Goal: Communication & Community: Answer question/provide support

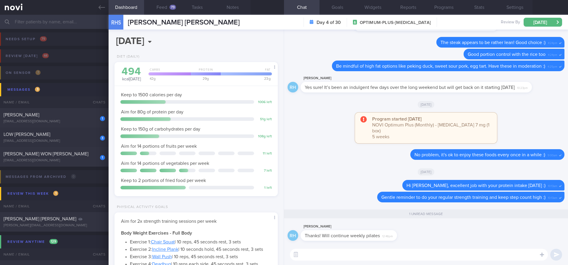
select select "7"
click at [80, 112] on div "[PERSON_NAME]" at bounding box center [54, 115] width 100 height 6
type input "tracked. DM HLD HTN CKD high uric acid. Buzud"
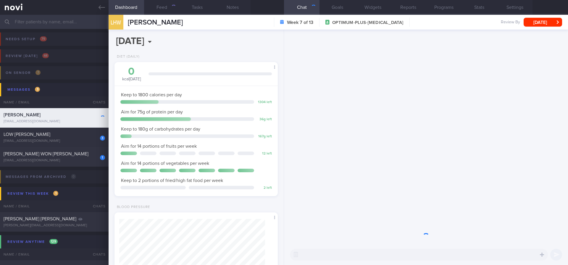
scroll to position [73, 146]
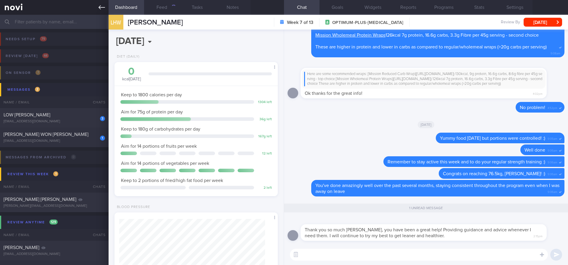
click at [97, 2] on link at bounding box center [54, 7] width 109 height 15
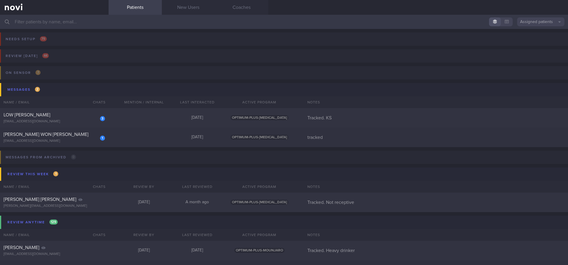
click at [165, 20] on input "text" at bounding box center [284, 22] width 568 height 14
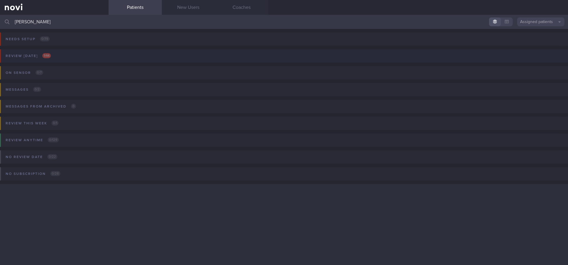
type input "[PERSON_NAME]"
click at [83, 59] on button "Review [DATE] 1 / 44" at bounding box center [283, 57] width 570 height 17
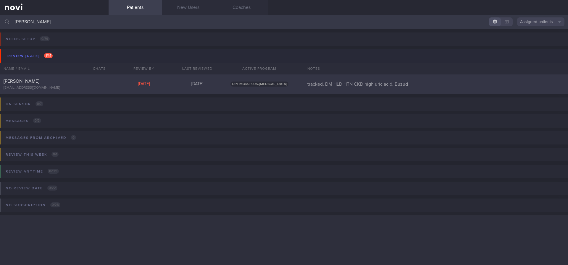
click at [130, 91] on div "[PERSON_NAME] [EMAIL_ADDRESS][DOMAIN_NAME] [DATE][DATE] OPTIMUM-PLUS-[MEDICAL_D…" at bounding box center [284, 85] width 568 height 20
select select "7"
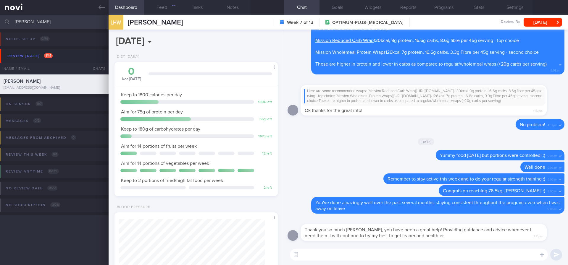
scroll to position [74, 148]
click at [361, 258] on textarea at bounding box center [419, 255] width 258 height 12
paste textarea "👍"
type textarea "Happy to support you! 👍"
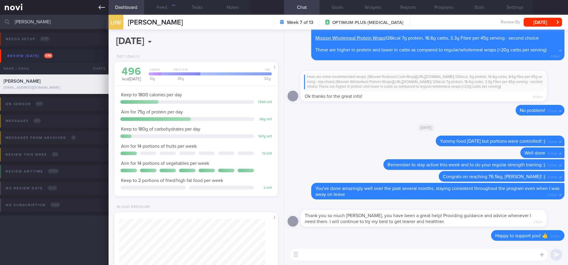
click at [101, 8] on icon at bounding box center [101, 7] width 7 height 7
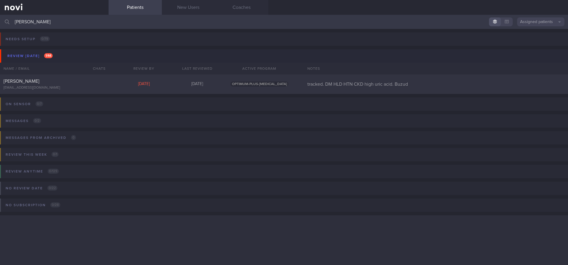
drag, startPoint x: 119, startPoint y: 25, endPoint x: 0, endPoint y: 26, distance: 118.9
click at [81, 25] on input "[PERSON_NAME]" at bounding box center [284, 22] width 568 height 14
click at [0, 26] on input "[PERSON_NAME]" at bounding box center [284, 22] width 568 height 14
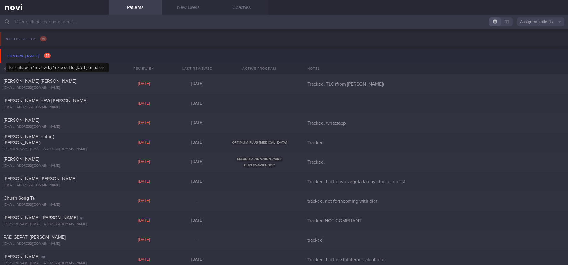
click at [47, 56] on span "44" at bounding box center [47, 55] width 7 height 5
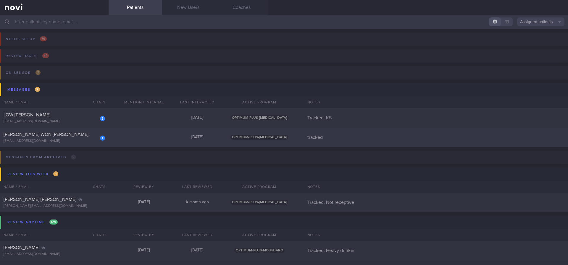
click at [138, 141] on div "1 [PERSON_NAME] WON [PERSON_NAME] [EMAIL_ADDRESS][DOMAIN_NAME] [DATE] OPTIMUM-P…" at bounding box center [284, 138] width 568 height 20
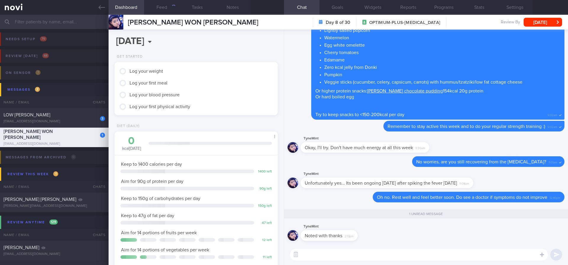
scroll to position [81, 146]
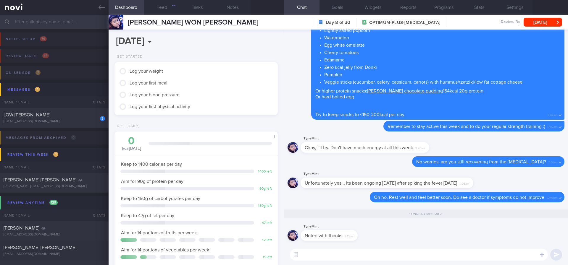
click at [359, 257] on textarea at bounding box center [419, 255] width 258 height 12
click at [364, 253] on textarea at bounding box center [419, 255] width 258 height 12
click at [101, 8] on icon at bounding box center [101, 7] width 7 height 7
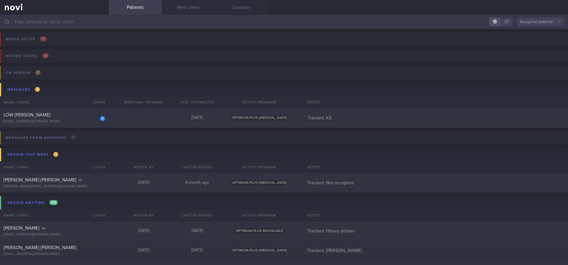
click at [194, 15] on input "text" at bounding box center [284, 22] width 568 height 14
click at [194, 7] on link "New Users" at bounding box center [188, 7] width 53 height 15
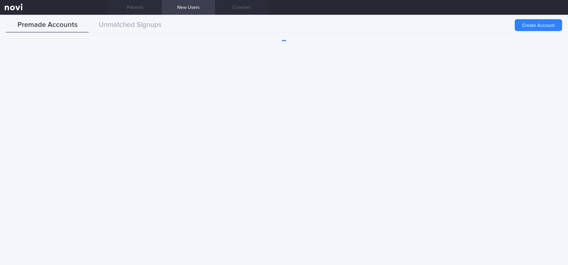
click at [523, 23] on button "Create Account" at bounding box center [538, 25] width 47 height 12
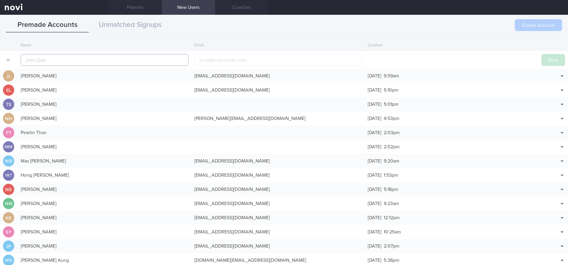
click at [147, 58] on input "text" at bounding box center [105, 60] width 168 height 12
paste input "drnovihealth [PERSON_NAME]"
click at [117, 60] on input "drnovihealth [PERSON_NAME]" at bounding box center [105, 60] width 168 height 12
drag, startPoint x: 57, startPoint y: 60, endPoint x: 0, endPoint y: 62, distance: 57.1
click at [0, 62] on form "drnovihealth [PERSON_NAME] Save" at bounding box center [284, 60] width 568 height 18
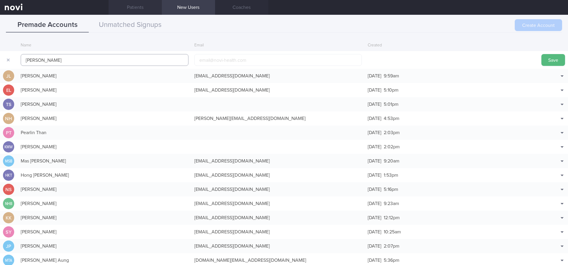
type input "[PERSON_NAME]"
click at [279, 62] on input "email" at bounding box center [278, 60] width 168 height 12
paste input "[EMAIL_ADDRESS][DOMAIN_NAME]"
type input "[EMAIL_ADDRESS][DOMAIN_NAME]"
click at [469, 25] on div "Premade Accounts Unmatched Signups" at bounding box center [284, 25] width 556 height 15
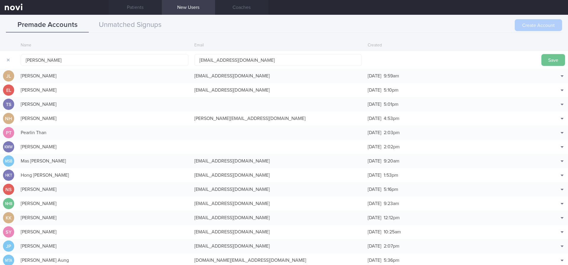
click at [548, 65] on button "Save" at bounding box center [553, 60] width 24 height 12
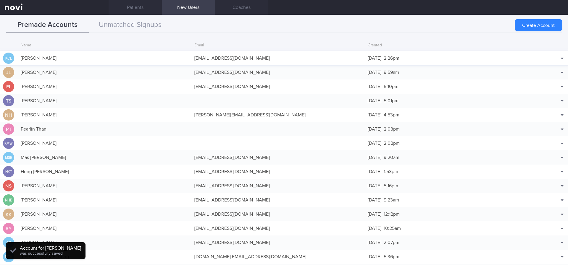
click at [244, 60] on div "[EMAIL_ADDRESS][DOMAIN_NAME]" at bounding box center [278, 58] width 174 height 12
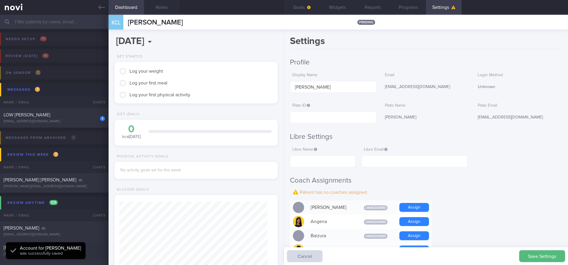
scroll to position [74, 148]
click at [93, 9] on link at bounding box center [54, 7] width 109 height 15
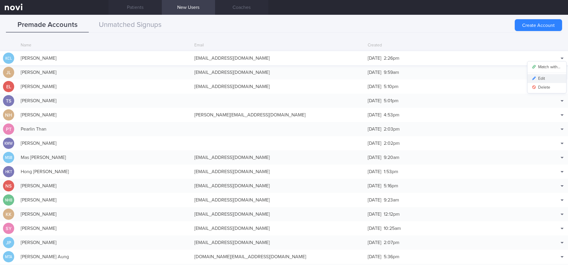
click at [543, 77] on button "Edit" at bounding box center [546, 78] width 39 height 9
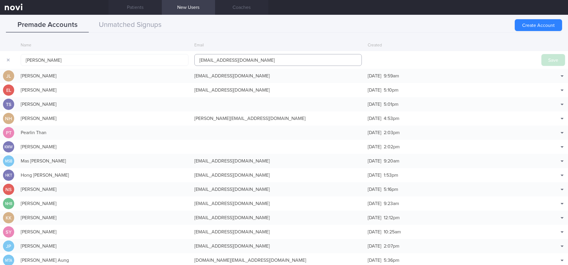
click at [225, 60] on input "[EMAIL_ADDRESS][DOMAIN_NAME]" at bounding box center [278, 60] width 168 height 12
type input "[EMAIL_ADDRESS][DOMAIN_NAME]"
click at [541, 56] on button "Save" at bounding box center [553, 60] width 24 height 12
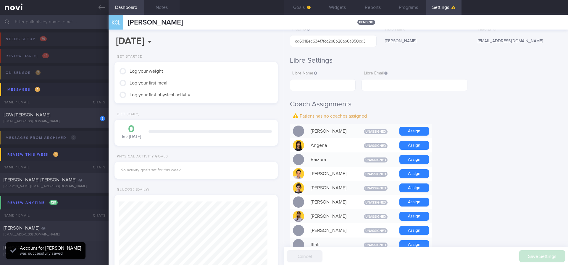
scroll to position [222, 0]
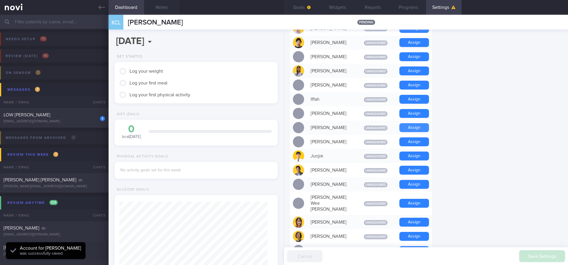
click at [418, 128] on button "Assign" at bounding box center [414, 127] width 30 height 9
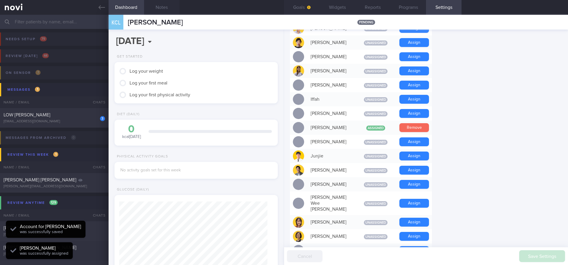
scroll to position [74, 148]
click at [414, 159] on button "Assign" at bounding box center [414, 156] width 30 height 9
click at [98, 9] on icon at bounding box center [101, 7] width 7 height 7
click at [165, 10] on link "New Users" at bounding box center [188, 7] width 53 height 15
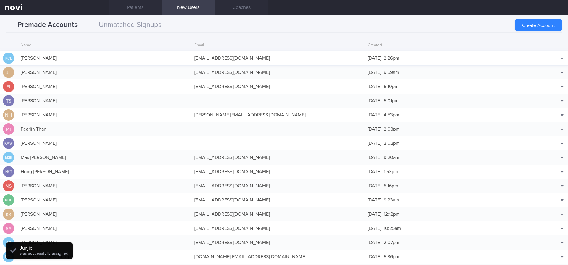
click at [112, 52] on div "[PERSON_NAME]" at bounding box center [105, 58] width 174 height 12
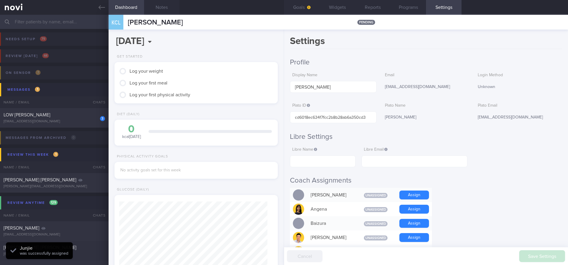
scroll to position [74, 148]
click at [164, 15] on div "KCL [PERSON_NAME] [PERSON_NAME] [PERSON_NAME] [EMAIL_ADDRESS][DOMAIN_NAME]" at bounding box center [146, 22] width 74 height 15
click at [171, 10] on button "Notes" at bounding box center [161, 7] width 35 height 15
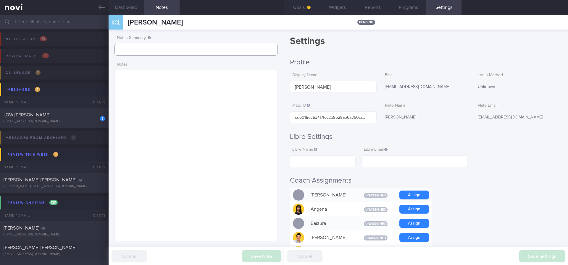
click at [160, 48] on input "text" at bounding box center [195, 50] width 163 height 12
type input "tracked"
click at [256, 254] on button "Save Note" at bounding box center [261, 257] width 39 height 12
click at [319, 7] on button "Goals" at bounding box center [301, 7] width 35 height 15
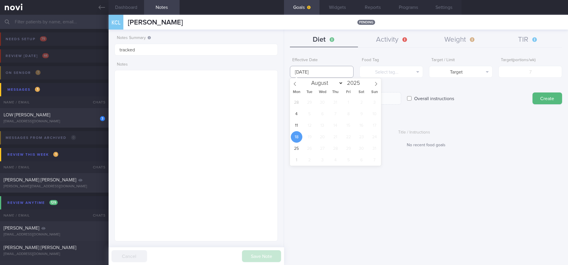
click at [326, 67] on input "[DATE]" at bounding box center [322, 72] width 64 height 12
click at [295, 127] on span "11" at bounding box center [297, 126] width 12 height 12
type input "[DATE]"
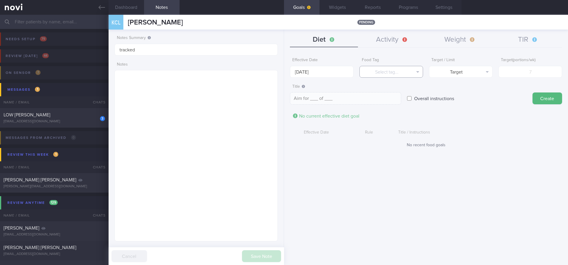
click at [382, 73] on button "Select tag..." at bounding box center [391, 72] width 64 height 12
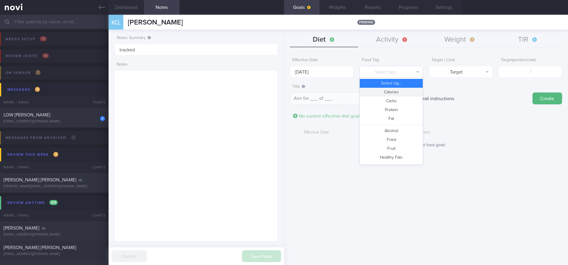
click at [388, 89] on button "Calories" at bounding box center [391, 92] width 63 height 9
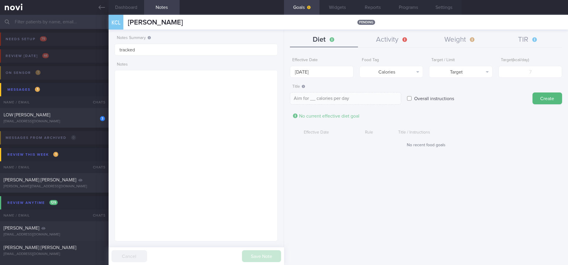
click at [463, 65] on div "Target / Limit Target Target Limit" at bounding box center [461, 66] width 64 height 23
drag, startPoint x: 469, startPoint y: 73, endPoint x: 472, endPoint y: 107, distance: 34.5
click at [469, 73] on button "Target" at bounding box center [461, 72] width 64 height 12
drag, startPoint x: 473, startPoint y: 92, endPoint x: 539, endPoint y: 77, distance: 67.9
click at [474, 92] on button "Limit" at bounding box center [460, 92] width 63 height 9
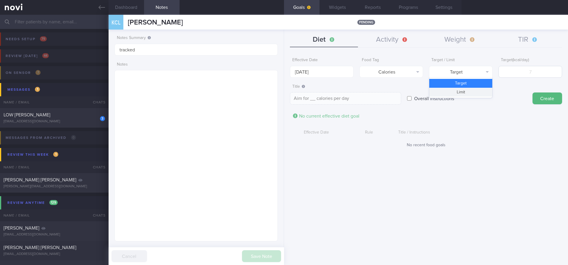
type textarea "Keep to __ calories per day"
click at [541, 74] on input "number" at bounding box center [530, 72] width 64 height 12
type input "13"
type textarea "Keep to 13 calories per day"
type input "130"
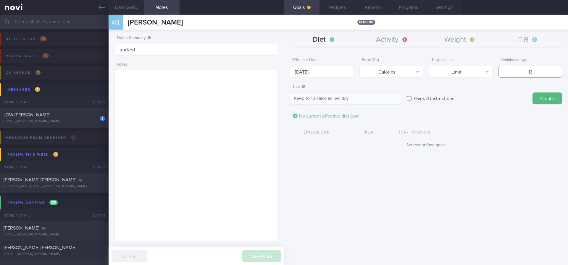
type textarea "Keep to 130 calories per day"
type input "1300"
type textarea "Keep to 1300 calories per day"
type input "1300"
click at [537, 96] on button "Create" at bounding box center [547, 99] width 30 height 12
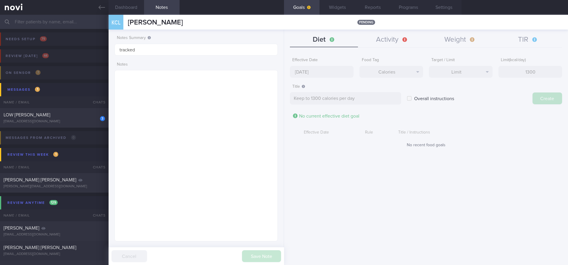
click at [331, 71] on input "[DATE]" at bounding box center [322, 72] width 64 height 12
type input "[DATE]"
type textarea "Aim for ___ of ___"
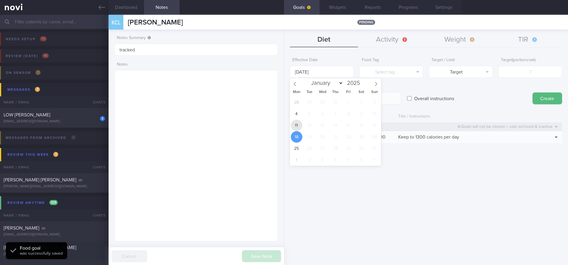
click at [296, 128] on span "11" at bounding box center [297, 126] width 12 height 12
type input "[DATE]"
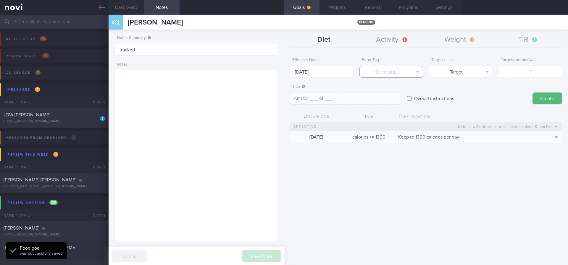
click at [384, 76] on button "Select tag..." at bounding box center [391, 72] width 64 height 12
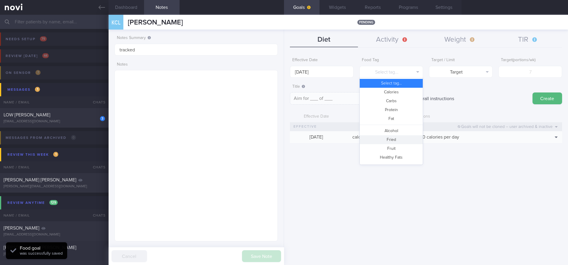
click at [390, 142] on button "Fried" at bounding box center [391, 139] width 63 height 9
type textarea "Aim for __ portions of fried food per week"
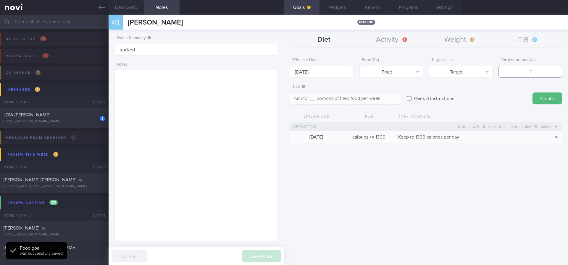
click at [517, 75] on input "number" at bounding box center [530, 72] width 64 height 12
type input "2"
type textarea "Aim for 2 portions of fried food per week"
type input "2"
click at [455, 71] on button "Target" at bounding box center [461, 72] width 64 height 12
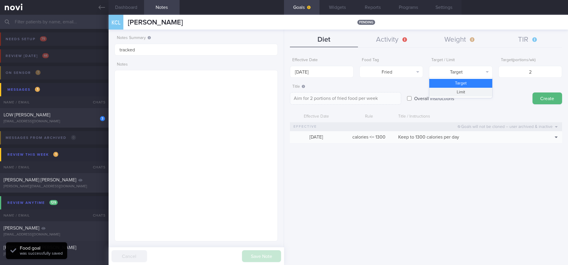
click at [454, 88] on button "Limit" at bounding box center [460, 92] width 63 height 9
click at [348, 99] on textarea "Keep to 2 portions of fried food per week" at bounding box center [345, 98] width 111 height 12
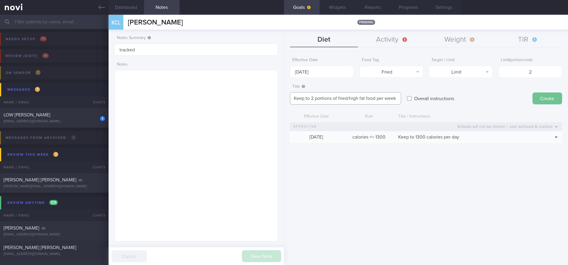
type textarea "Keep to 2 portions of fried/high fat food per week"
click at [537, 98] on button "Create" at bounding box center [547, 99] width 30 height 12
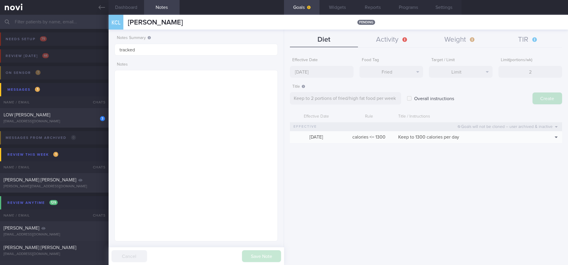
type input "[DATE]"
type textarea "Aim for ___ of ___"
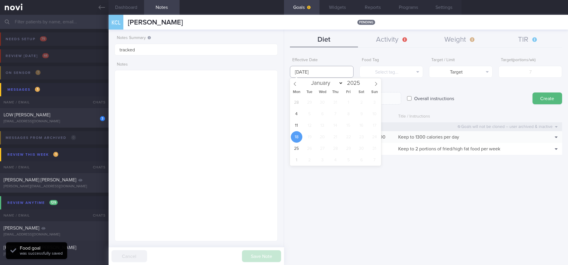
drag, startPoint x: 338, startPoint y: 77, endPoint x: 337, endPoint y: 74, distance: 3.3
click at [337, 75] on body "You are offline! Some functionality will be unavailable Patients New Users Coac…" at bounding box center [284, 132] width 568 height 265
click at [293, 127] on span "11" at bounding box center [297, 126] width 12 height 12
type input "[DATE]"
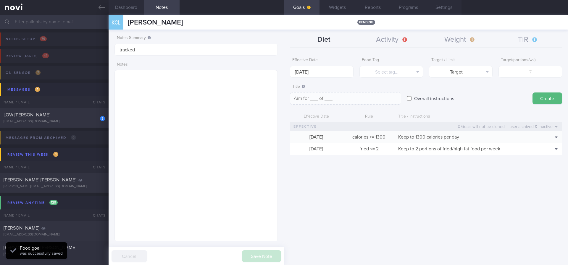
click at [421, 83] on div "Overall instructions" at bounding box center [466, 92] width 119 height 23
click at [400, 75] on button "Select tag..." at bounding box center [391, 72] width 64 height 12
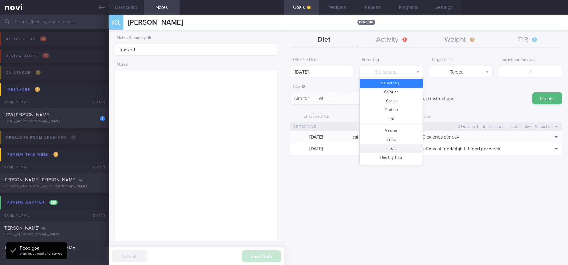
click at [395, 148] on button "Fruit" at bounding box center [391, 148] width 63 height 9
type textarea "Aim for __ portions of fruits per week"
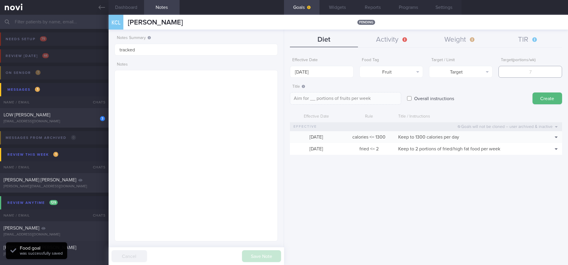
click at [523, 71] on input "number" at bounding box center [530, 72] width 64 height 12
type input "14"
type textarea "Aim for 14 portions of fruits per week"
type input "14"
drag, startPoint x: 551, startPoint y: 96, endPoint x: 510, endPoint y: 94, distance: 40.6
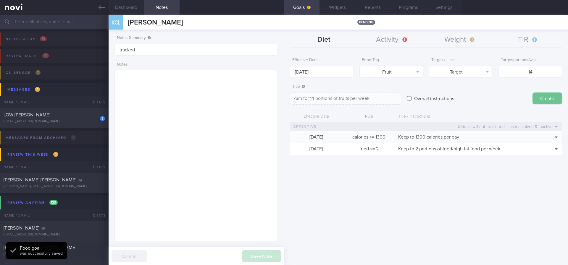
click at [550, 96] on button "Create" at bounding box center [547, 99] width 30 height 12
type input "[DATE]"
type textarea "Aim for ___ of ___"
click at [530, 97] on div "Title Aim for ___ of ___ Aim for ___ of ___ Aim for ___ of ___ ​ Overall instru…" at bounding box center [426, 93] width 272 height 24
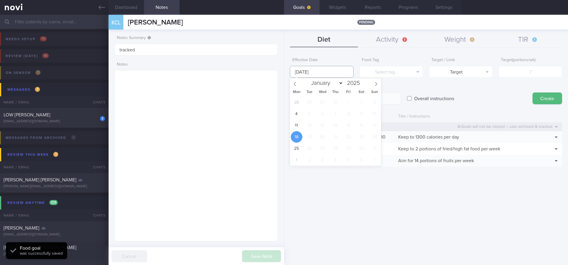
drag, startPoint x: 296, startPoint y: 67, endPoint x: 302, endPoint y: 95, distance: 28.1
click at [296, 68] on input "[DATE]" at bounding box center [322, 72] width 64 height 12
click at [295, 125] on span "11" at bounding box center [297, 126] width 12 height 12
type input "[DATE]"
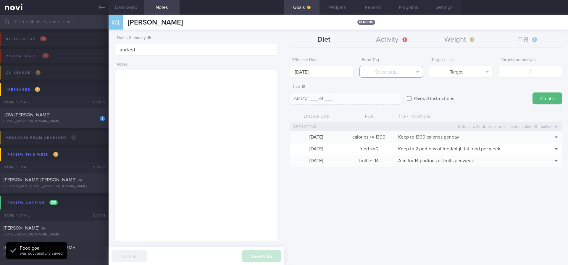
click at [387, 67] on button "Select tag..." at bounding box center [391, 72] width 64 height 12
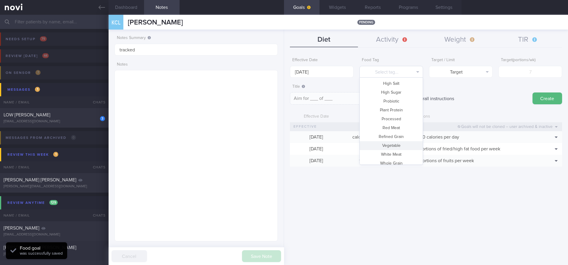
scroll to position [176, 0]
click at [390, 140] on button "Vegetable" at bounding box center [391, 141] width 63 height 9
type textarea "Aim for __ portions of vegetables per week"
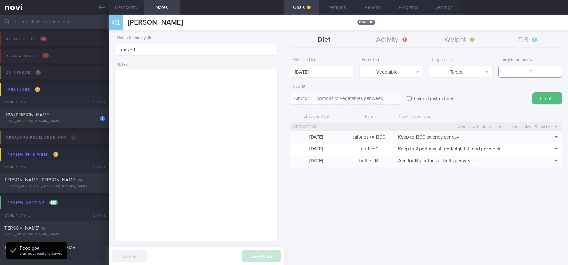
click at [514, 74] on input "number" at bounding box center [530, 72] width 64 height 12
type input "14"
type textarea "Aim for 14 portions of vegetables per week"
type input "14"
click at [543, 95] on button "Create" at bounding box center [547, 99] width 30 height 12
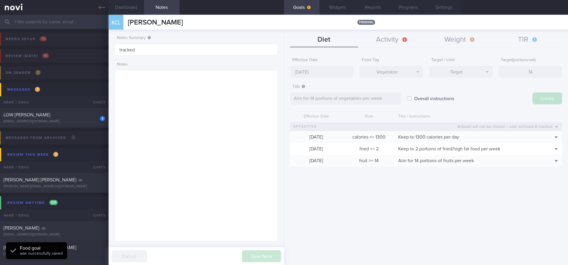
type input "[DATE]"
type textarea "Aim for ___ of ___"
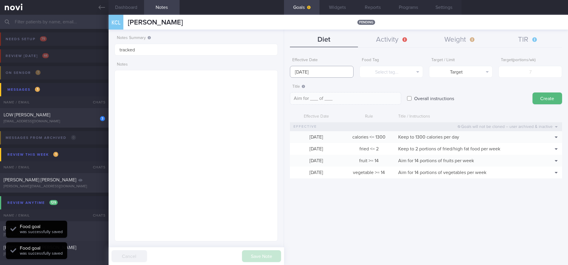
click at [338, 69] on input "[DATE]" at bounding box center [322, 72] width 64 height 12
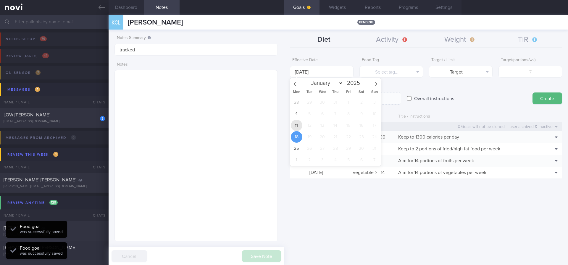
click at [298, 126] on span "11" at bounding box center [297, 126] width 12 height 12
type input "[DATE]"
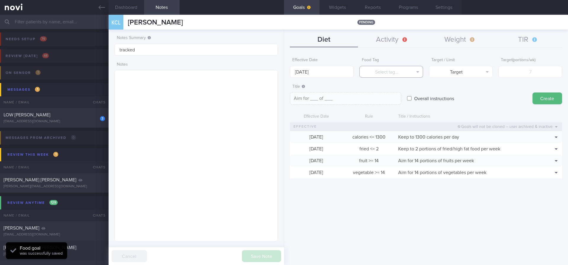
click at [414, 68] on button "Select tag..." at bounding box center [391, 72] width 64 height 12
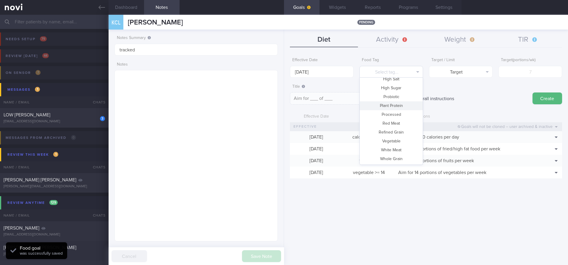
scroll to position [0, 0]
click at [392, 111] on button "Protein" at bounding box center [391, 110] width 63 height 9
type textarea "Aim for __g of protein per day"
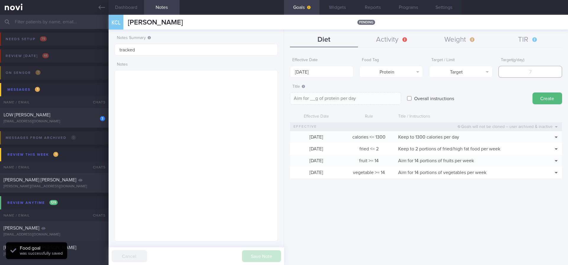
click at [534, 71] on input "number" at bounding box center [530, 72] width 64 height 12
type input "8"
type textarea "Aim for 8g of protein per day"
type input "80"
type textarea "Aim for 80g of protein per day"
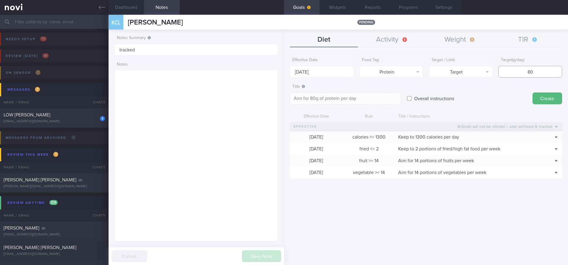
type input "80"
click at [544, 106] on form "Effective Date [DATE] Food Tag Protein Select tag... Calories Carbs Protein Fat…" at bounding box center [426, 120] width 272 height 130
click at [544, 101] on button "Create" at bounding box center [547, 99] width 30 height 12
type input "[DATE]"
type textarea "Aim for ___ of ___"
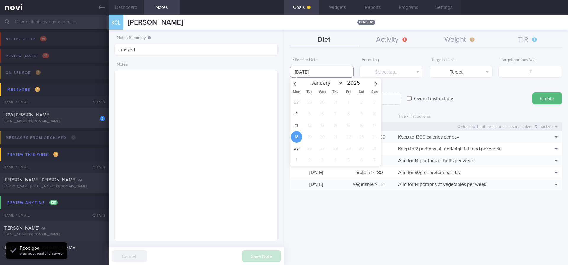
click at [336, 77] on body "You are offline! Some functionality will be unavailable Patients New Users Coac…" at bounding box center [284, 132] width 568 height 265
drag, startPoint x: 298, startPoint y: 127, endPoint x: 311, endPoint y: 118, distance: 14.9
click at [299, 126] on span "11" at bounding box center [297, 126] width 12 height 12
type input "[DATE]"
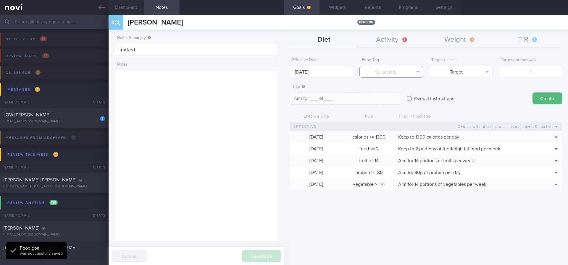
click at [389, 73] on button "Select tag..." at bounding box center [391, 72] width 64 height 12
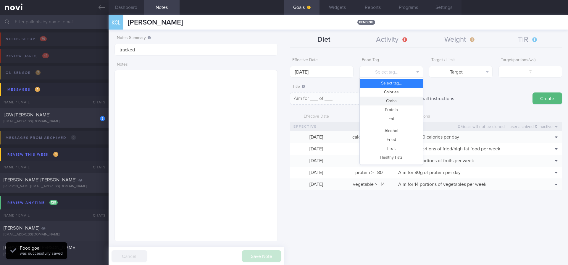
click at [394, 103] on button "Carbs" at bounding box center [391, 101] width 63 height 9
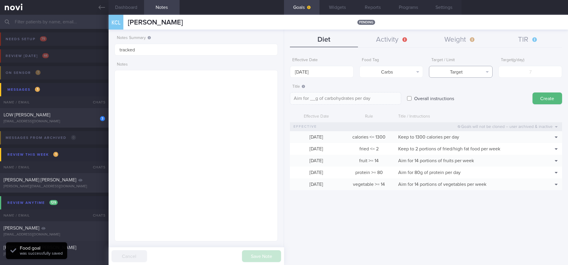
click at [453, 75] on button "Target" at bounding box center [461, 72] width 64 height 12
click at [461, 89] on button "Limit" at bounding box center [460, 92] width 63 height 9
type textarea "Keep to __g of carbohydrates per day"
click at [519, 67] on input "number" at bounding box center [530, 72] width 64 height 12
type input "13"
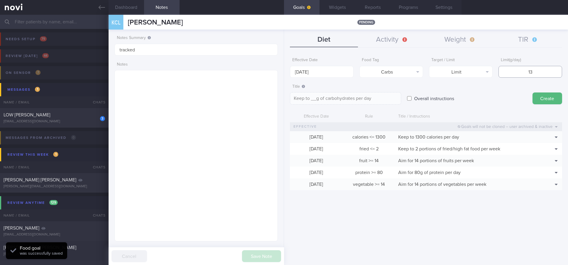
type textarea "Keep to 13g of carbohydrates per day"
type input "130"
type textarea "Keep to 130g of carbohydrates per day"
type input "130"
click at [539, 100] on button "Create" at bounding box center [547, 99] width 30 height 12
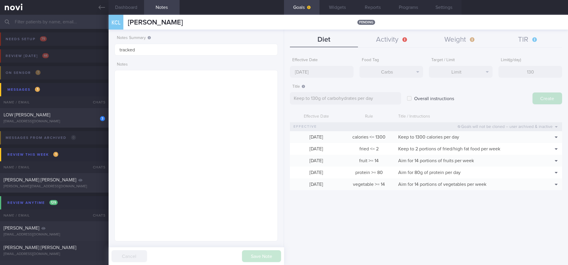
type input "[DATE]"
type textarea "Aim for ___ of ___"
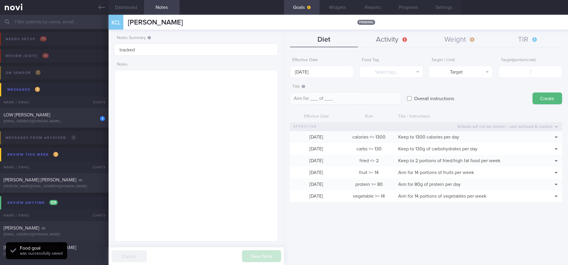
click at [393, 39] on button "Activity" at bounding box center [392, 40] width 68 height 15
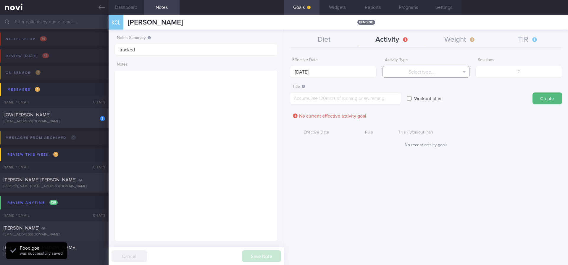
click at [440, 70] on button "Select type..." at bounding box center [425, 72] width 87 height 12
click at [445, 93] on button "Duration" at bounding box center [426, 92] width 86 height 9
drag, startPoint x: 445, startPoint y: 93, endPoint x: 522, endPoint y: 69, distance: 80.9
click at [522, 69] on input "number" at bounding box center [518, 72] width 87 height 12
type input "150"
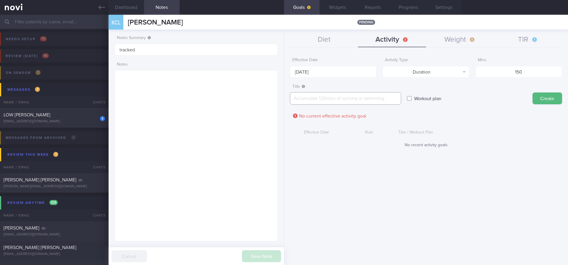
click at [382, 100] on textarea at bounding box center [345, 98] width 111 height 12
paste textarea "Aim for 150 mins moderate intensity aerobic training per week (brisk walking, j…"
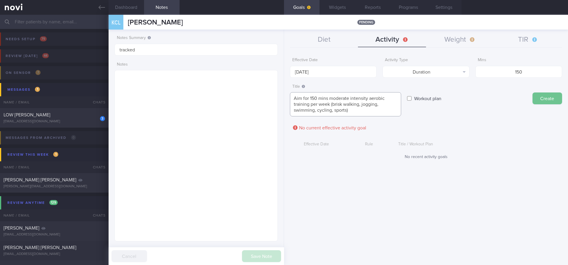
type textarea "Aim for 150 mins moderate intensity aerobic training per week (brisk walking, j…"
click at [535, 103] on button "Create" at bounding box center [547, 99] width 30 height 12
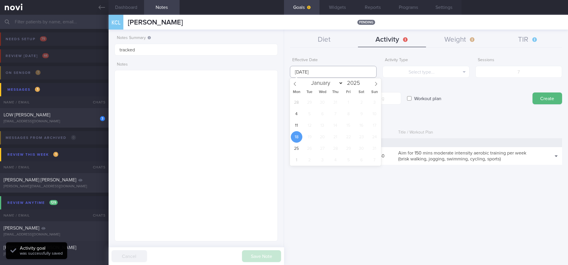
click at [318, 74] on input "[DATE]" at bounding box center [333, 72] width 87 height 12
click at [297, 123] on span "11" at bounding box center [297, 126] width 12 height 12
type input "[DATE]"
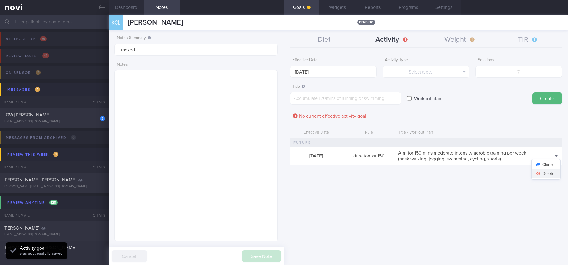
click at [547, 175] on button "Delete" at bounding box center [546, 173] width 29 height 9
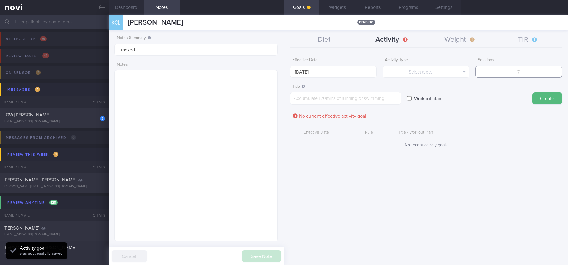
click at [521, 69] on input "number" at bounding box center [518, 72] width 87 height 12
click at [521, 70] on input "number" at bounding box center [518, 72] width 87 height 12
type input "150"
click at [429, 70] on button "Select type..." at bounding box center [425, 72] width 87 height 12
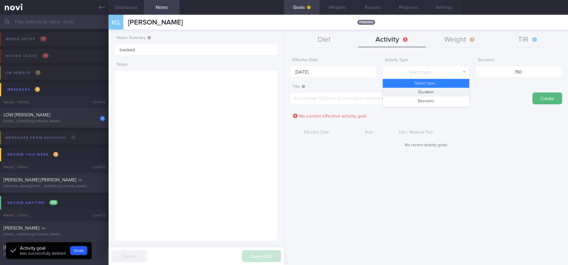
click at [432, 91] on button "Duration" at bounding box center [426, 92] width 86 height 9
click at [361, 93] on textarea at bounding box center [345, 98] width 111 height 12
paste textarea "Aim for 150 mins moderate intensity aerobic training per week (brisk walking, j…"
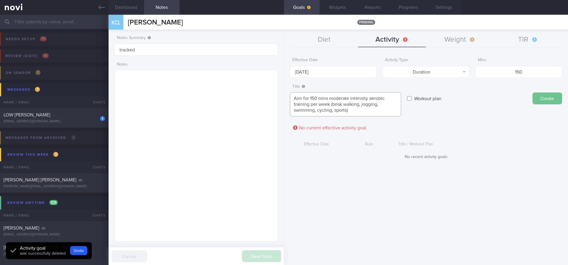
type textarea "Aim for 150 mins moderate intensity aerobic training per week (brisk walking, j…"
click at [534, 96] on button "Create" at bounding box center [547, 99] width 30 height 12
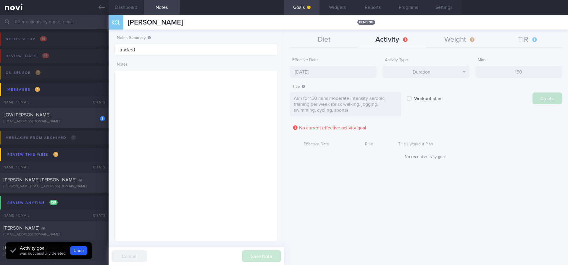
type input "[DATE]"
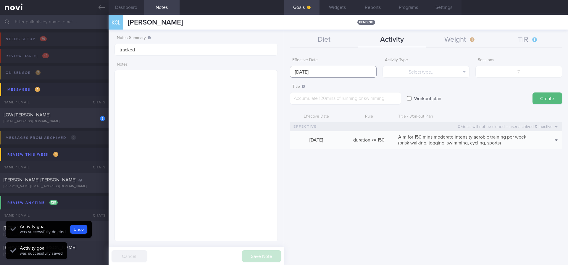
click at [331, 73] on input "[DATE]" at bounding box center [333, 72] width 87 height 12
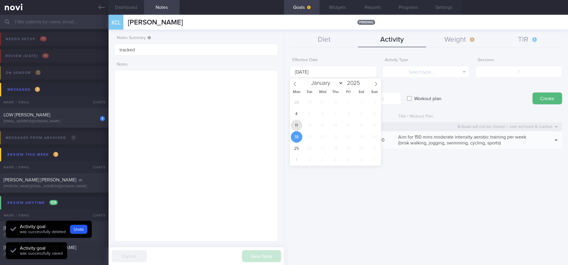
click at [300, 126] on span "11" at bounding box center [297, 126] width 12 height 12
type input "[DATE]"
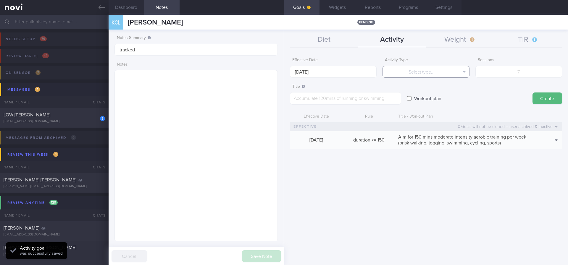
click at [434, 71] on button "Select type..." at bounding box center [425, 72] width 87 height 12
click at [437, 98] on button "Sessions" at bounding box center [426, 101] width 86 height 9
click at [509, 75] on input "number" at bounding box center [518, 72] width 87 height 12
type input "2"
click at [327, 96] on textarea at bounding box center [345, 98] width 111 height 12
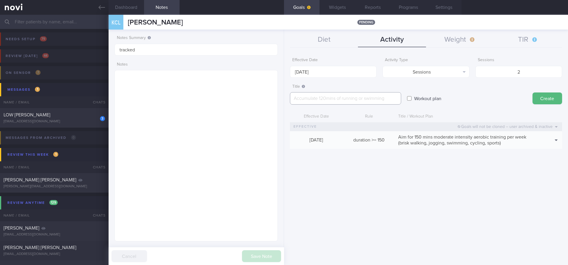
paste textarea "Aim for at least 2 strength training sessions per week *Body Weight Exercises -…"
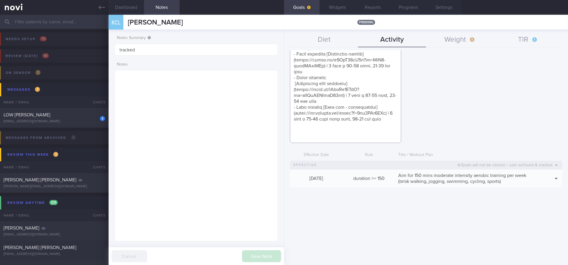
scroll to position [6, 0]
paste textarea "*Youtube Channels* - [Growingananas]([URL][DOMAIN_NAME]) - [Blogilates]([URL][D…"
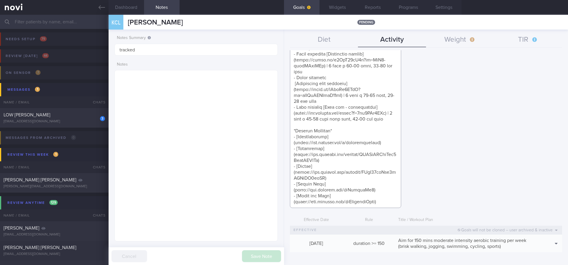
scroll to position [0, 0]
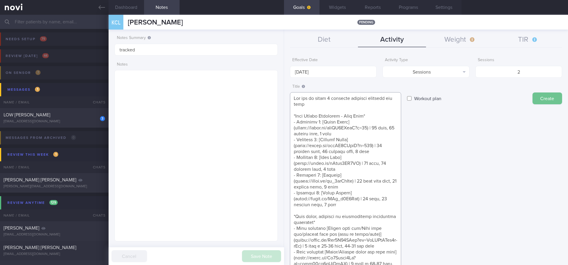
type textarea "Aim for at least 2 strength training sessions per week *Body Weight Exercises -…"
click at [532, 97] on button "Create" at bounding box center [547, 99] width 30 height 12
type input "[DATE]"
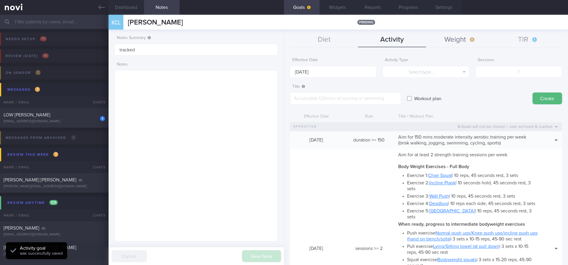
click at [470, 41] on icon "button" at bounding box center [472, 39] width 5 height 5
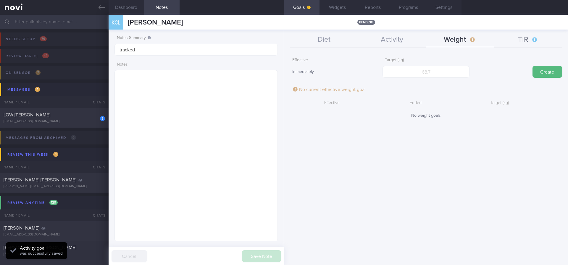
click at [517, 36] on button "TIR" at bounding box center [528, 40] width 68 height 15
click at [466, 41] on button "Weight" at bounding box center [460, 40] width 68 height 15
click at [442, 73] on input "number" at bounding box center [425, 72] width 87 height 12
click at [423, 72] on input "number" at bounding box center [425, 72] width 87 height 12
type input "71"
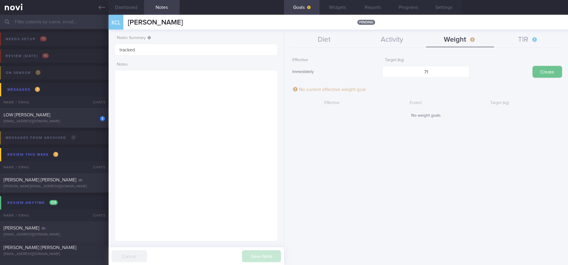
click at [560, 69] on button "Create" at bounding box center [547, 72] width 30 height 12
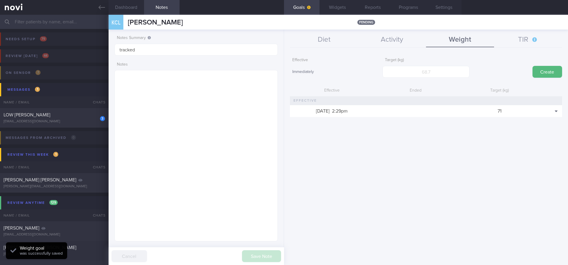
scroll to position [81, 146]
click at [336, 9] on button "Widgets" at bounding box center [336, 7] width 35 height 15
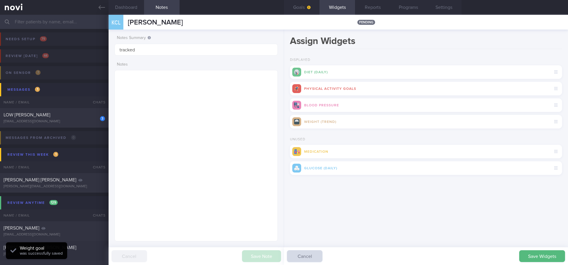
click at [529, 249] on div "Save Widgets Cancel" at bounding box center [426, 257] width 284 height 18
click at [529, 254] on button "Save Widgets" at bounding box center [542, 257] width 46 height 12
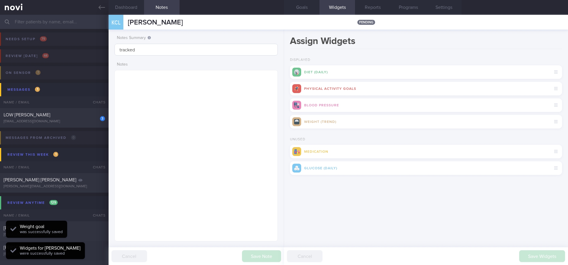
scroll to position [73, 146]
click at [64, 121] on div "[EMAIL_ADDRESS][DOMAIN_NAME]" at bounding box center [54, 121] width 101 height 4
type input "Tracked. KS"
type textarea "NKDA NRIC: S7730354E Name: LOW [PERSON_NAME] Gender: [DEMOGRAPHIC_DATA] DOB: [D…"
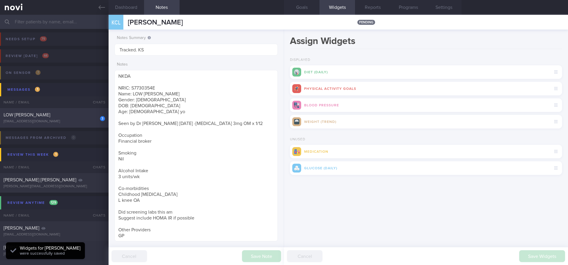
select select "7"
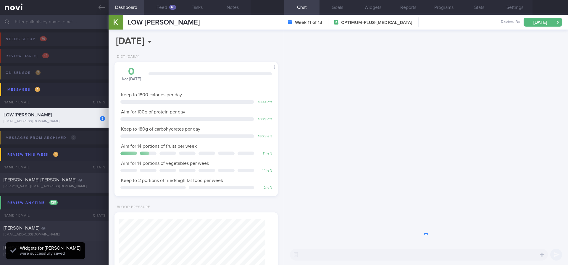
scroll to position [81, 146]
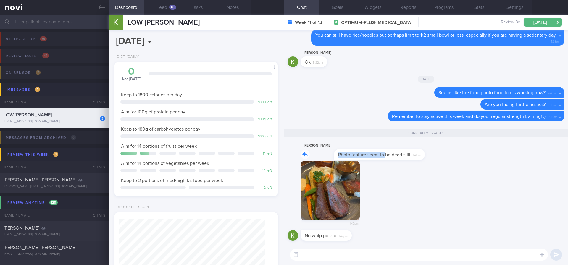
drag, startPoint x: 353, startPoint y: 152, endPoint x: 450, endPoint y: 150, distance: 96.7
click at [450, 150] on div "[PERSON_NAME] Photo feature seem to be dead still 1:41pm" at bounding box center [425, 151] width 277 height 19
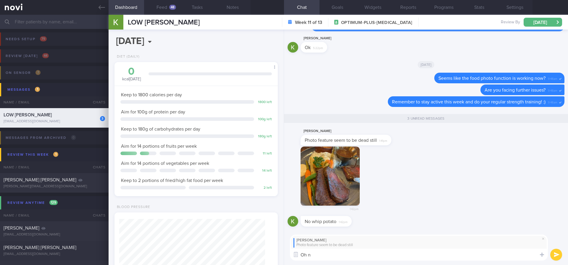
type textarea "Oh no"
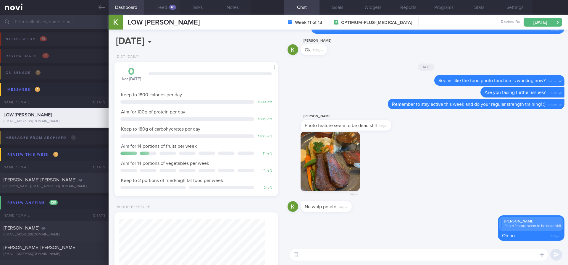
click at [165, 5] on button "Feed 48" at bounding box center [161, 7] width 35 height 15
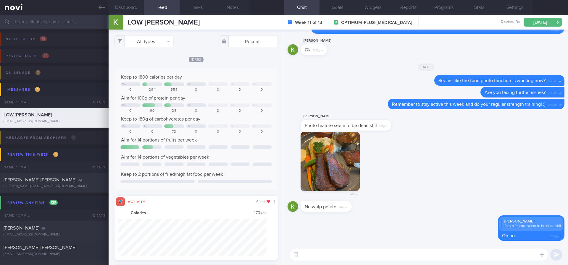
click at [160, 49] on div "All types Food Activity Glucose Weight Medicine Blood Pressure [MEDICAL_DATA] I…" at bounding box center [196, 148] width 175 height 236
click at [158, 44] on button "All types" at bounding box center [143, 41] width 59 height 12
click at [146, 64] on button "Activity" at bounding box center [144, 61] width 59 height 9
click at [222, 69] on div "Keep to 1800 calories per day Mo Th Fr Sa Su 0 294 553 0 0 0 0 Aim for 100g of …" at bounding box center [195, 129] width 163 height 122
checkbox input "false"
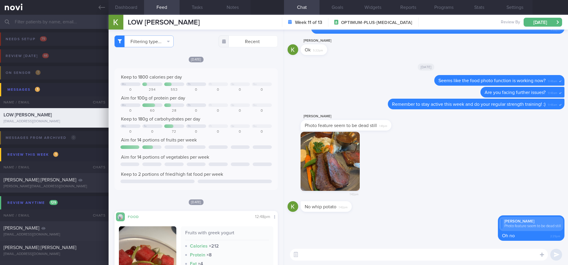
click at [491, 156] on div "1:42pm" at bounding box center [425, 167] width 277 height 70
click at [356, 121] on div "Photo feature seem to be dead still 1:41pm" at bounding box center [346, 125] width 91 height 11
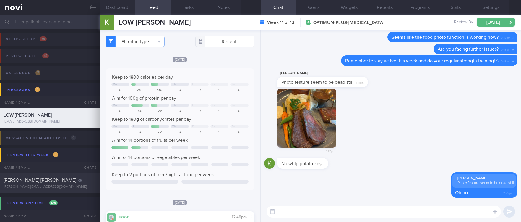
click at [288, 202] on div "​ ​" at bounding box center [391, 211] width 261 height 21
click at [290, 208] on textarea at bounding box center [384, 212] width 235 height 12
type textarea "I will follow up with the tech team"
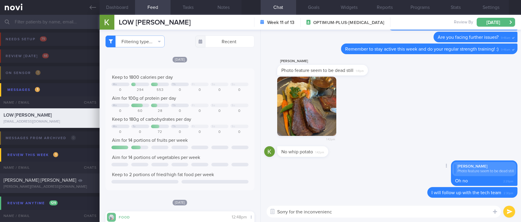
type textarea "Sorry for the inconvenience"
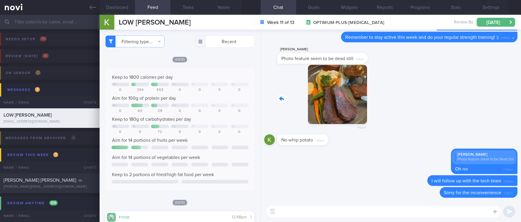
drag, startPoint x: 308, startPoint y: 104, endPoint x: 390, endPoint y: 113, distance: 82.4
click at [391, 105] on div "1:42pm" at bounding box center [390, 100] width 253 height 70
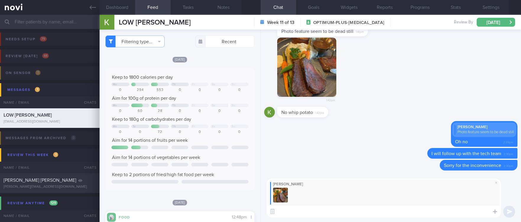
click at [287, 119] on div "No whip potato 1:42pm" at bounding box center [390, 114] width 253 height 14
drag, startPoint x: 287, startPoint y: 115, endPoint x: 368, endPoint y: 118, distance: 80.5
click at [368, 118] on div "No whip potato 1:42pm" at bounding box center [390, 114] width 253 height 14
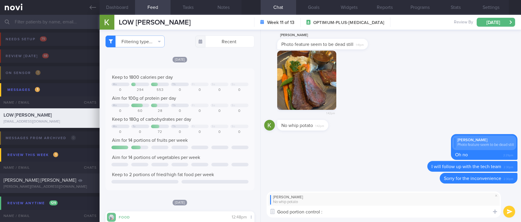
type textarea "Good portion control :)"
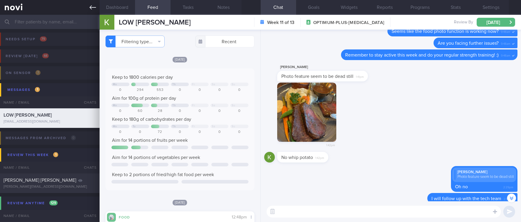
click at [85, 10] on link at bounding box center [50, 7] width 100 height 15
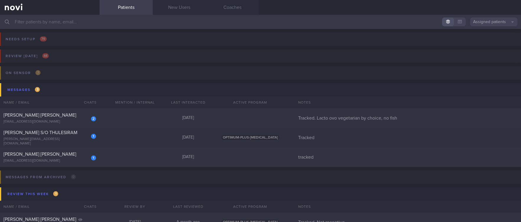
click at [486, 23] on button "Assigned patients" at bounding box center [494, 21] width 47 height 9
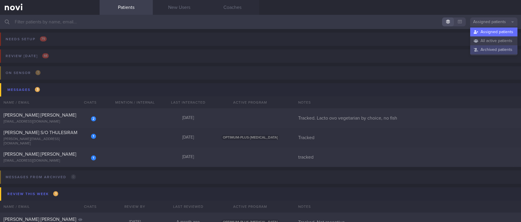
click at [489, 49] on button "Archived patients" at bounding box center [494, 49] width 47 height 9
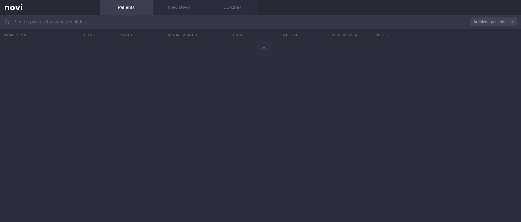
click at [106, 27] on input "text" at bounding box center [260, 22] width 521 height 14
click at [154, 20] on input "text" at bounding box center [260, 22] width 521 height 14
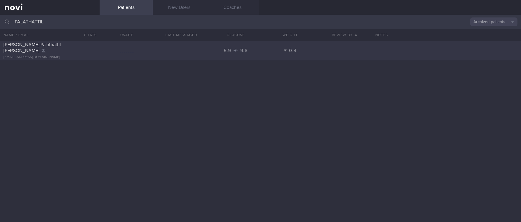
type input "PALATHATTIL"
click at [193, 56] on div "[PERSON_NAME] Palathattil Bhaskaran [EMAIL_ADDRESS][DOMAIN_NAME] 5.9 9.8 0.4" at bounding box center [260, 51] width 521 height 20
select select "7"
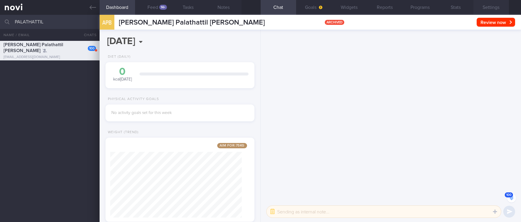
scroll to position [-5262, 0]
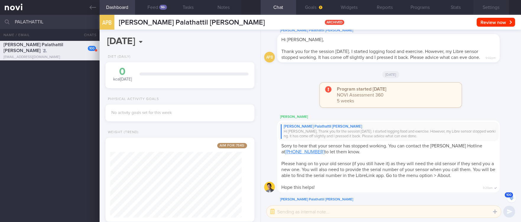
click at [499, 6] on button "Settings" at bounding box center [491, 7] width 35 height 15
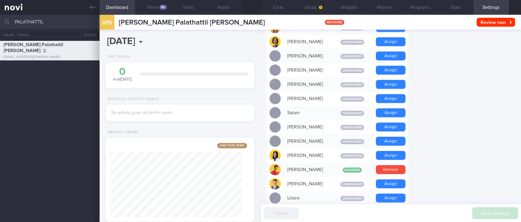
scroll to position [444, 0]
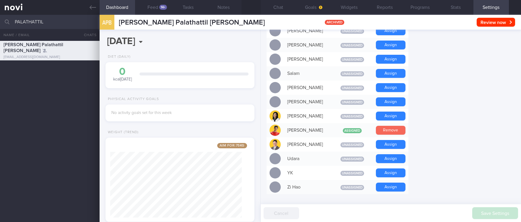
click at [399, 126] on button "Remove" at bounding box center [391, 130] width 30 height 9
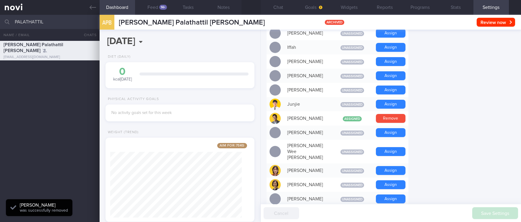
scroll to position [222, 0]
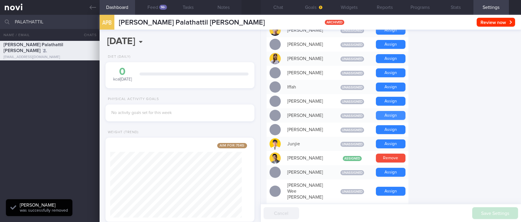
click at [396, 116] on button "Assign" at bounding box center [391, 115] width 30 height 9
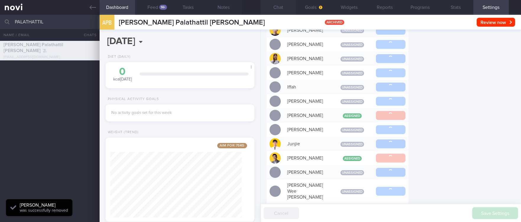
click at [278, 8] on button "Chat" at bounding box center [278, 7] width 35 height 15
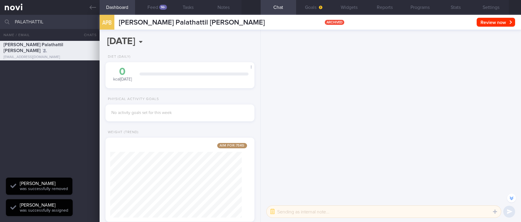
scroll to position [67, 134]
click at [277, 210] on button "button" at bounding box center [272, 211] width 11 height 11
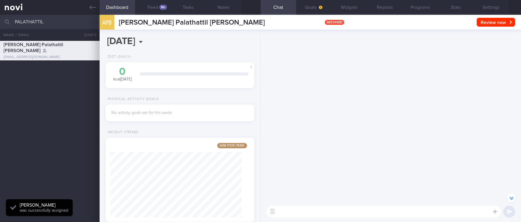
click at [305, 210] on textarea at bounding box center [384, 212] width 235 height 12
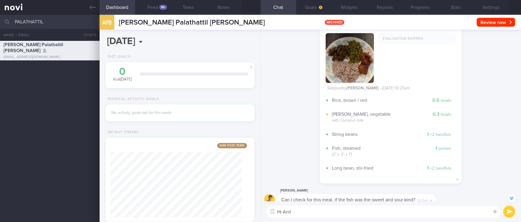
scroll to position [81, 131]
type textarea "Hi Anil"
click at [508, 210] on button "submit" at bounding box center [510, 212] width 12 height 12
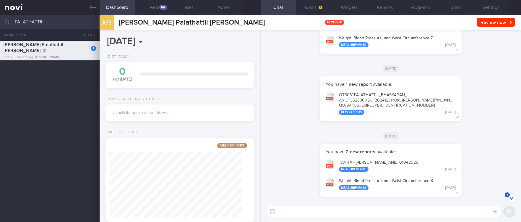
scroll to position [0, 0]
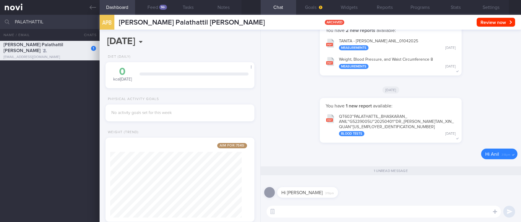
click at [335, 15] on div "APB [PERSON_NAME] Palathattil [PERSON_NAME] Palathattil Bhaskaran [EMAIL_ADDRES…" at bounding box center [311, 22] width 422 height 15
click at [353, 9] on button "Widgets" at bounding box center [349, 7] width 35 height 15
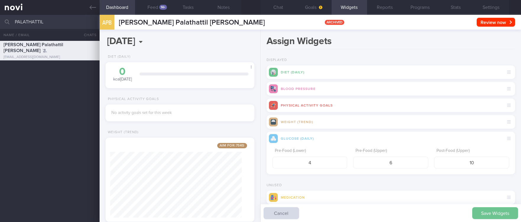
click at [496, 211] on button "Save Widgets" at bounding box center [496, 213] width 46 height 12
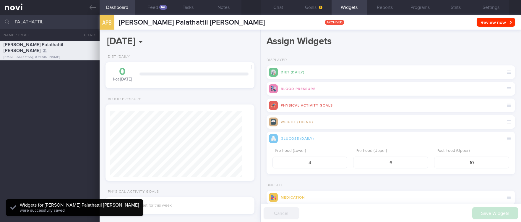
scroll to position [67, 134]
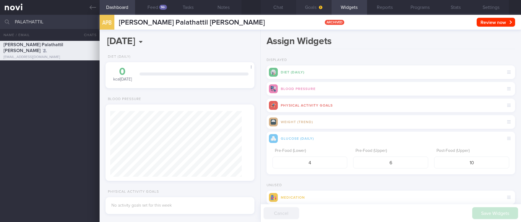
click at [316, 4] on button "Goals" at bounding box center [313, 7] width 35 height 15
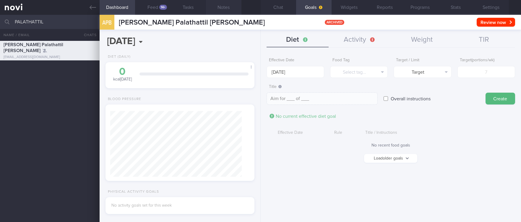
click at [222, 10] on button "Notes" at bounding box center [223, 7] width 35 height 15
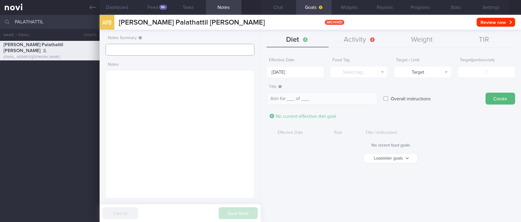
click at [166, 52] on input "text" at bounding box center [180, 50] width 149 height 12
type input "tracked"
click at [178, 109] on textarea at bounding box center [180, 134] width 149 height 128
paste textarea ""[DEMOGRAPHIC_DATA], on Libre sensor [MEDICAL_DATA] Haemarrhoids ([MEDICAL_DATA…"
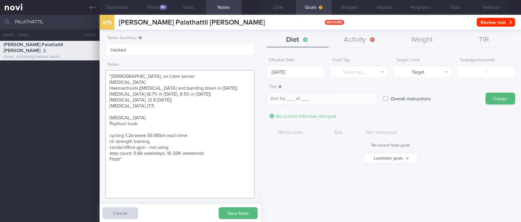
type textarea ""[DEMOGRAPHIC_DATA], on Libre sensor [MEDICAL_DATA] Haemarrhoids ([MEDICAL_DATA…"
click at [241, 211] on button "Save Note" at bounding box center [238, 213] width 39 height 12
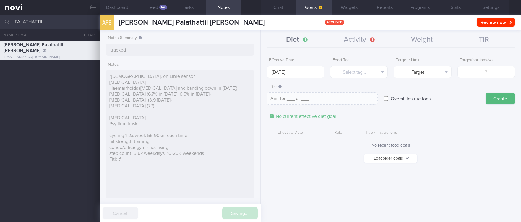
type input "tracked"
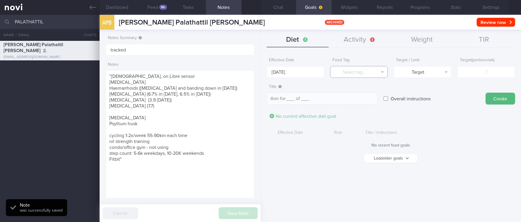
click at [347, 69] on button "Select tag..." at bounding box center [359, 72] width 58 height 12
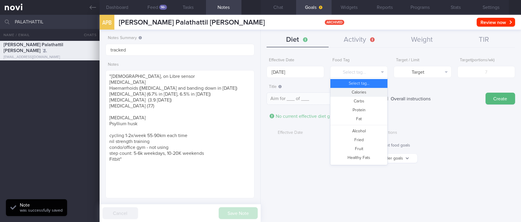
click at [365, 91] on button "Calories" at bounding box center [359, 92] width 57 height 9
type textarea "Aim for __ calories per day"
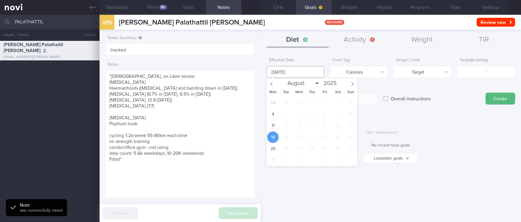
click at [302, 72] on input "[DATE]" at bounding box center [296, 72] width 58 height 12
click at [268, 125] on span "11" at bounding box center [273, 126] width 12 height 12
type input "[DATE]"
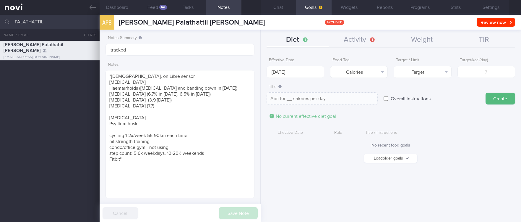
click at [489, 7] on button "Settings" at bounding box center [491, 7] width 35 height 15
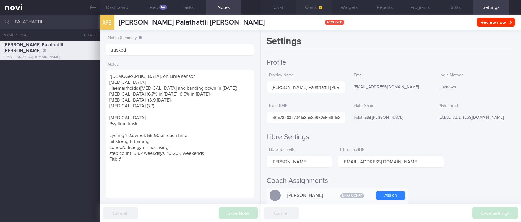
click at [285, 12] on button "Chat" at bounding box center [278, 7] width 35 height 15
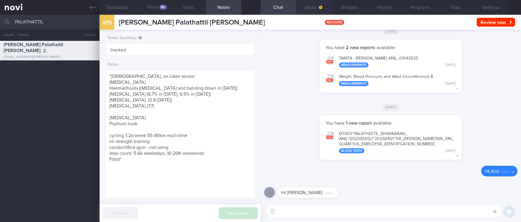
click at [313, 5] on button "Goals" at bounding box center [313, 7] width 35 height 15
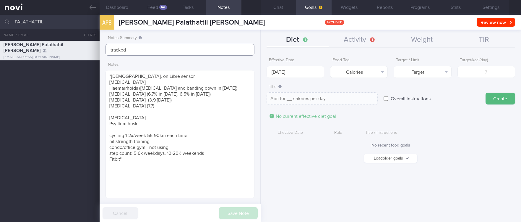
click at [200, 48] on input "tracked" at bounding box center [180, 50] width 149 height 12
type input "tracked. libre"
click at [241, 211] on button "Save Note" at bounding box center [238, 213] width 39 height 12
type input "tracked. libre"
click at [480, 71] on input "number" at bounding box center [487, 72] width 58 height 12
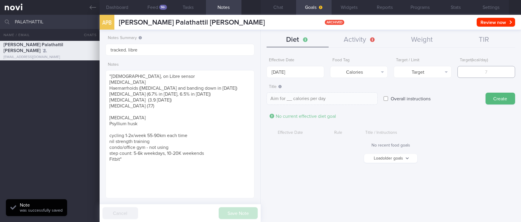
type input "1"
type textarea "Aim for 1 calories per day"
type input "17"
type textarea "Aim for 17 calories per day"
type input "170"
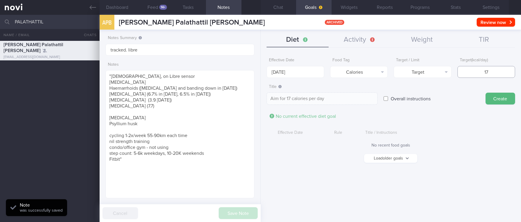
type textarea "Aim for 170 calories per day"
type input "1700"
type textarea "Aim for 1700 calories per day"
type input "1700"
click at [437, 74] on button "Target" at bounding box center [423, 72] width 58 height 12
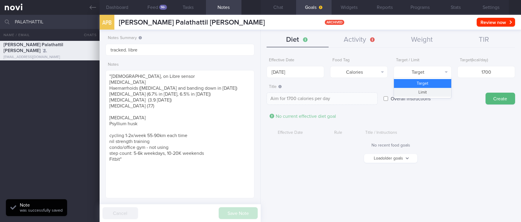
click at [437, 97] on div "Target Limit" at bounding box center [423, 88] width 58 height 20
click at [437, 91] on button "Limit" at bounding box center [422, 92] width 57 height 9
type textarea "Keep to 1700 calories per day"
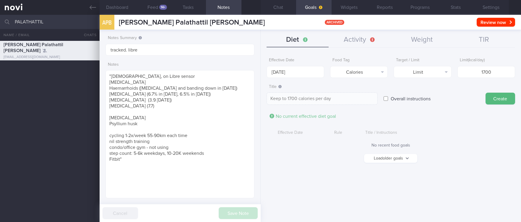
click at [508, 100] on button "Create" at bounding box center [501, 99] width 30 height 12
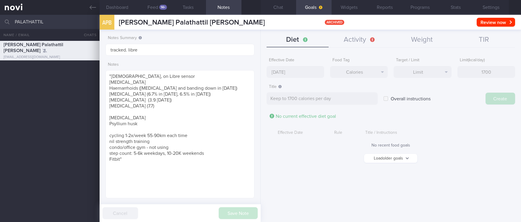
type input "[DATE]"
type textarea "Aim for ___ of ___"
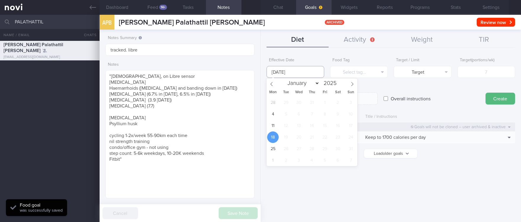
click at [315, 72] on input "[DATE]" at bounding box center [296, 72] width 58 height 12
click at [274, 125] on span "11" at bounding box center [273, 126] width 12 height 12
type input "[DATE]"
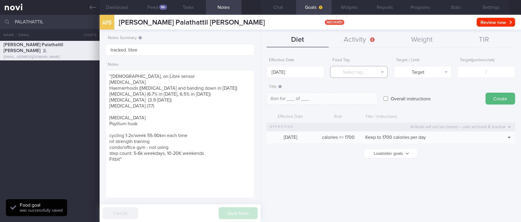
click at [361, 74] on button "Select tag..." at bounding box center [359, 72] width 58 height 12
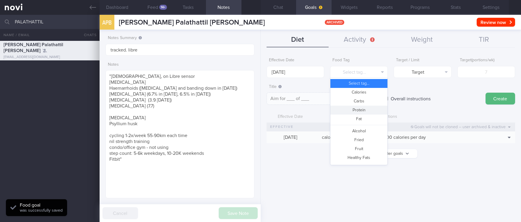
click at [366, 109] on button "Protein" at bounding box center [359, 110] width 57 height 9
type textarea "Aim for __g of protein per day"
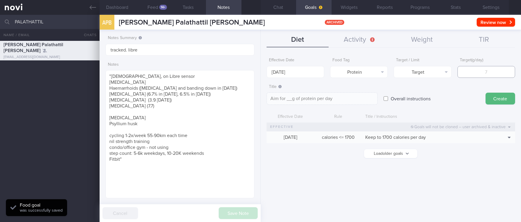
click at [477, 68] on input "number" at bounding box center [487, 72] width 58 height 12
type input "1"
type textarea "Aim for 1g of protein per day"
type input "10"
type textarea "Aim for 10g of protein per day"
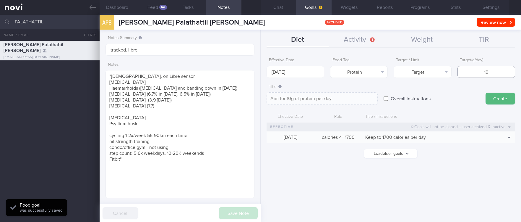
type input "100"
type textarea "Aim for 100g of protein per day"
type input "100"
click at [489, 98] on button "Create" at bounding box center [501, 99] width 30 height 12
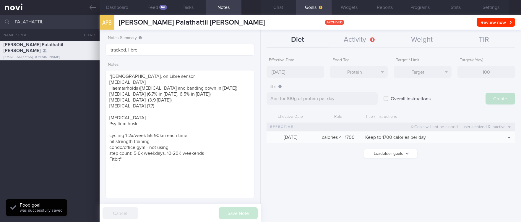
type input "[DATE]"
type textarea "Aim for ___ of ___"
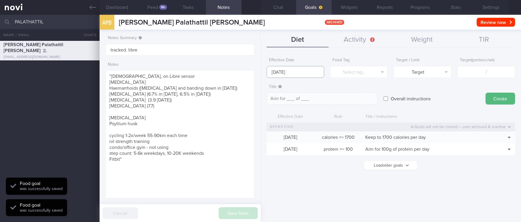
click at [294, 70] on input "[DATE]" at bounding box center [296, 72] width 58 height 12
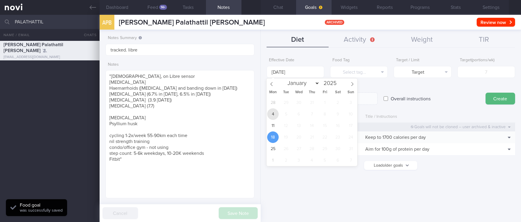
click at [273, 119] on span "4" at bounding box center [273, 114] width 12 height 12
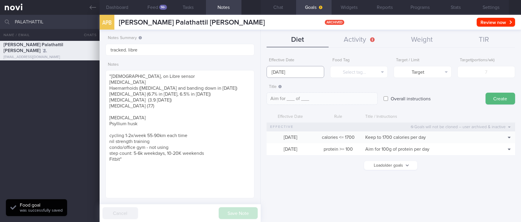
click at [286, 75] on input "[DATE]" at bounding box center [296, 72] width 58 height 12
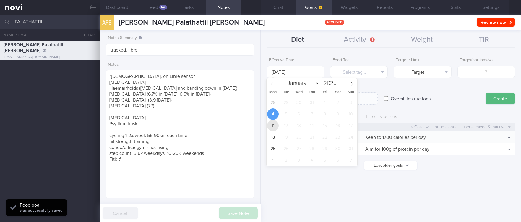
click at [277, 127] on span "11" at bounding box center [273, 126] width 12 height 12
type input "[DATE]"
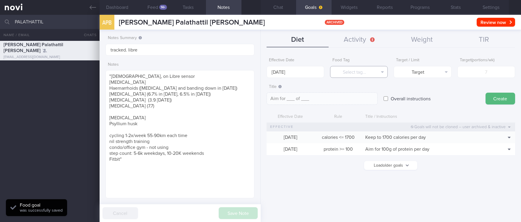
click at [364, 70] on button "Select tag..." at bounding box center [359, 72] width 58 height 12
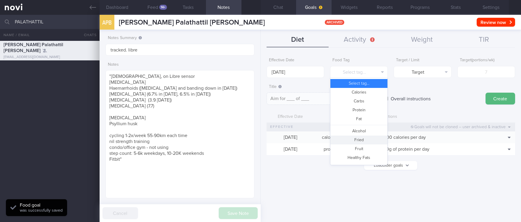
click at [357, 137] on button "Fried" at bounding box center [359, 139] width 57 height 9
type textarea "Aim for __ portions of fried food per week"
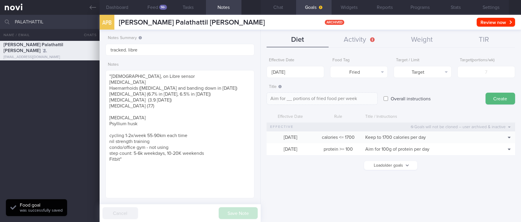
click at [477, 65] on div "Target ( portions/wk )" at bounding box center [487, 66] width 58 height 23
click at [474, 75] on input "number" at bounding box center [487, 72] width 58 height 12
type input "2"
type textarea "Aim for 2 portions of fried food per week"
type input "2"
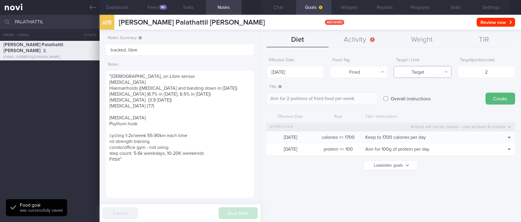
click at [419, 72] on button "Target" at bounding box center [423, 72] width 58 height 12
click at [421, 92] on button "Limit" at bounding box center [422, 92] width 57 height 9
click at [324, 99] on textarea "Keep to 2 portions of fried food per week" at bounding box center [322, 98] width 111 height 12
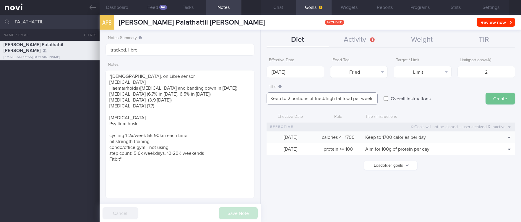
type textarea "Keep to 2 portions of fried/high fat food per week"
click at [501, 94] on button "Create" at bounding box center [501, 99] width 30 height 12
type input "[DATE]"
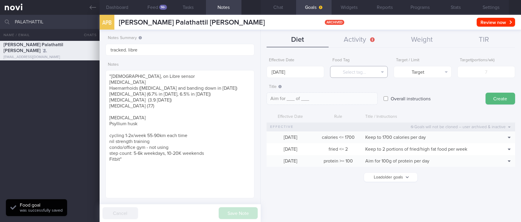
click at [353, 67] on button "Select tag..." at bounding box center [359, 72] width 58 height 12
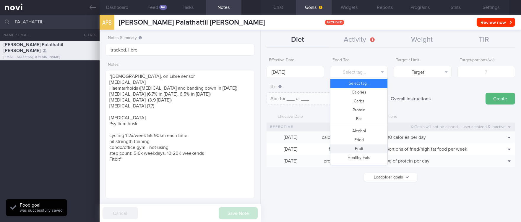
click at [367, 145] on button "Fruit" at bounding box center [359, 148] width 57 height 9
type textarea "Aim for __ portions of fruits per week"
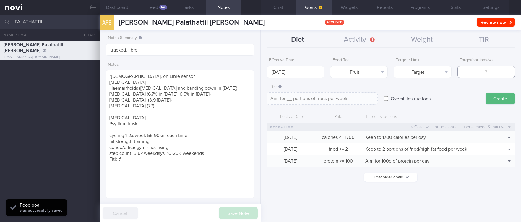
click at [496, 75] on input "number" at bounding box center [487, 72] width 58 height 12
type input "1"
type textarea "Aim for 1 portions of fruits per week"
type input "14"
type textarea "Aim for 14 portions of fruits per week"
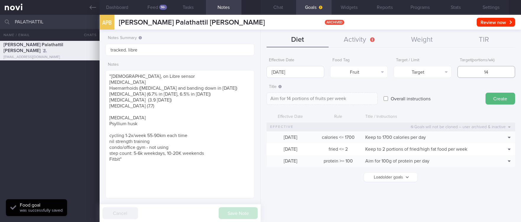
type input "14"
click at [284, 72] on input "[DATE]" at bounding box center [296, 72] width 58 height 12
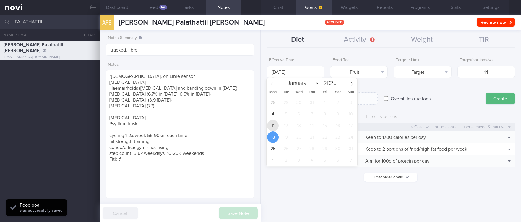
click at [275, 121] on span "11" at bounding box center [273, 126] width 12 height 12
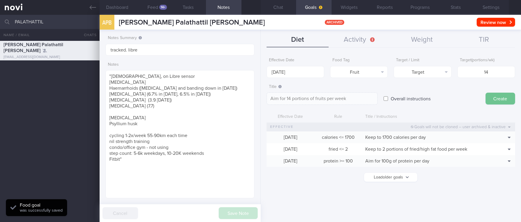
click at [495, 102] on button "Create" at bounding box center [501, 99] width 30 height 12
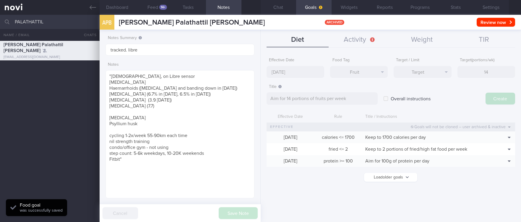
type input "[DATE]"
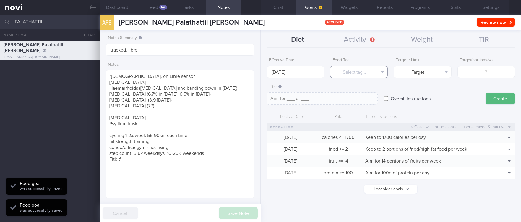
click at [351, 71] on button "Select tag..." at bounding box center [359, 72] width 58 height 12
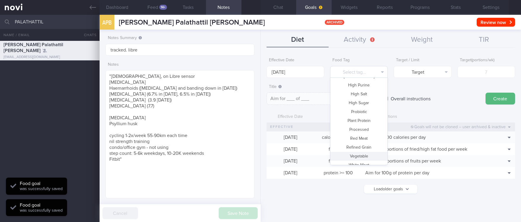
scroll to position [176, 0]
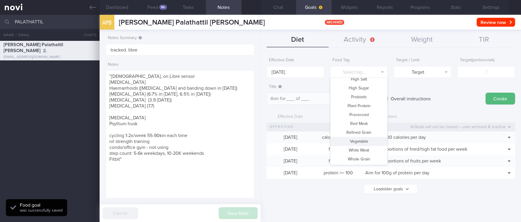
click at [369, 141] on button "Vegetable" at bounding box center [359, 141] width 57 height 9
type textarea "Aim for __ portions of vegetables per week"
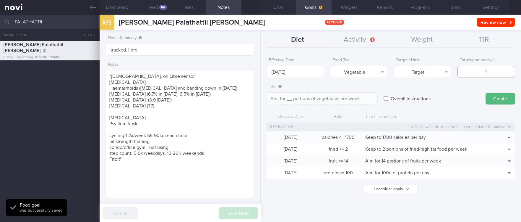
click at [500, 69] on input "number" at bounding box center [487, 72] width 58 height 12
type input "1"
type textarea "Aim for 1 portions of vegetables per week"
type input "14"
type textarea "Aim for 14 portions of vegetables per week"
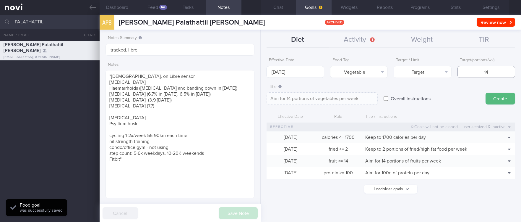
type input "14"
click at [306, 73] on body "You are offline! Some functionality will be unavailable Patients New Users Coac…" at bounding box center [260, 111] width 521 height 222
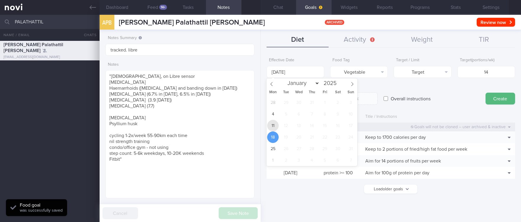
click at [275, 124] on span "11" at bounding box center [273, 126] width 12 height 12
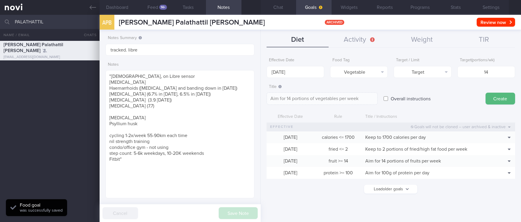
click at [487, 99] on button "Create" at bounding box center [501, 99] width 30 height 12
type input "[DATE]"
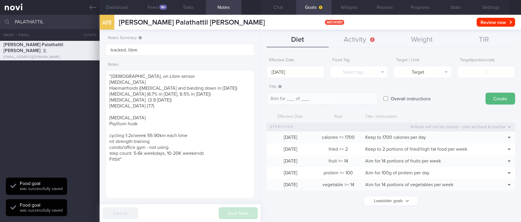
click at [492, 100] on button "Create" at bounding box center [501, 99] width 30 height 12
click at [365, 74] on button "Select tag..." at bounding box center [358, 72] width 58 height 12
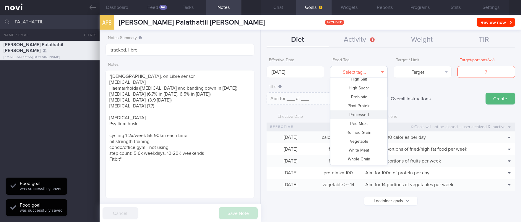
scroll to position [0, 0]
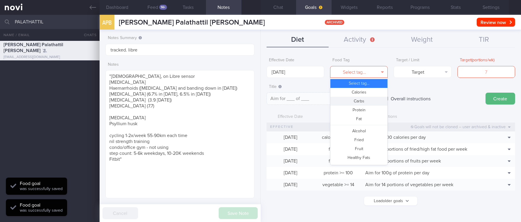
drag, startPoint x: 362, startPoint y: 101, endPoint x: 311, endPoint y: 81, distance: 54.3
click at [362, 101] on button "Carbs" at bounding box center [359, 101] width 57 height 9
type textarea "Aim for __g of carbohydrates per day"
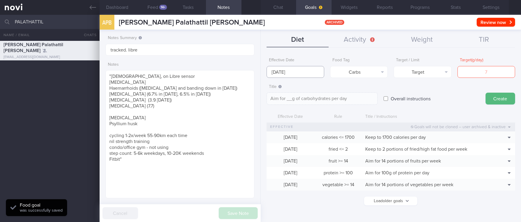
click at [308, 73] on input "[DATE]" at bounding box center [296, 72] width 58 height 12
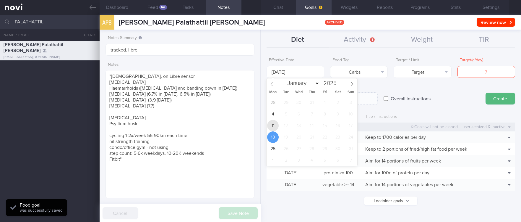
click at [269, 129] on span "11" at bounding box center [273, 126] width 12 height 12
type input "[DATE]"
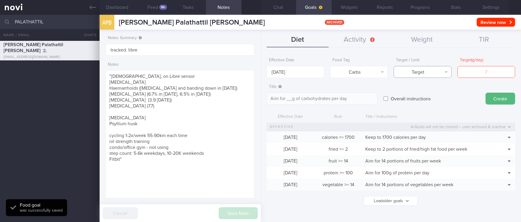
click at [435, 69] on button "Target" at bounding box center [423, 72] width 58 height 12
click at [435, 91] on button "Limit" at bounding box center [422, 92] width 57 height 9
type textarea "Keep to __g of carbohydrates per day"
click at [492, 72] on input "number" at bounding box center [487, 72] width 58 height 12
type input "1"
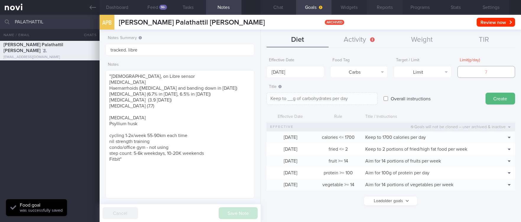
type textarea "Keep to 1g of carbohydrates per day"
type input "17"
type textarea "Keep to 17g of carbohydrates per day"
type input "170"
type textarea "Keep to 170g of carbohydrates per day"
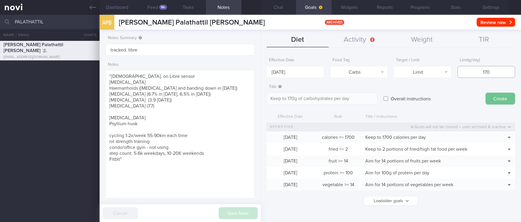
type input "170"
drag, startPoint x: 497, startPoint y: 95, endPoint x: 479, endPoint y: 85, distance: 20.0
click at [497, 95] on button "Create" at bounding box center [501, 99] width 30 height 12
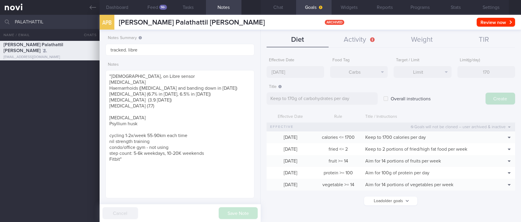
type input "[DATE]"
type textarea "Aim for ___ of ___"
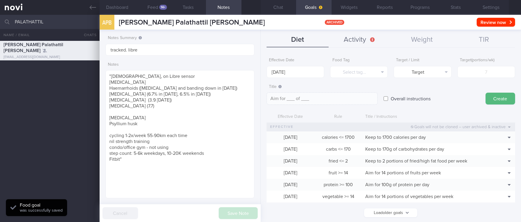
click at [359, 36] on button "Activity" at bounding box center [360, 40] width 62 height 15
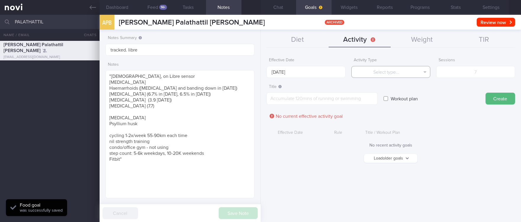
click at [381, 73] on button "Select type..." at bounding box center [391, 72] width 79 height 12
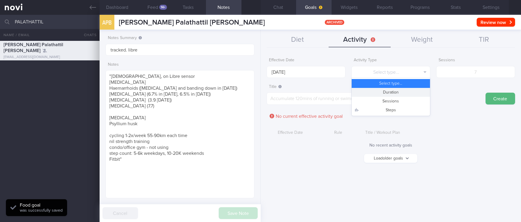
click at [398, 93] on button "Duration" at bounding box center [391, 92] width 78 height 9
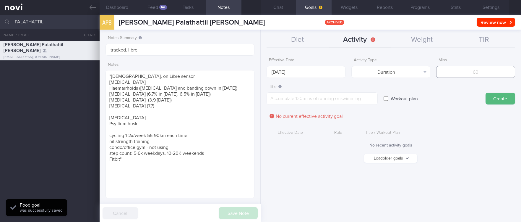
click at [482, 69] on input "number" at bounding box center [476, 72] width 79 height 12
type input "150"
click at [322, 79] on form "Effective Date [DATE] Activity Type Duration Select type... Duration Sessions S…" at bounding box center [391, 112] width 249 height 114
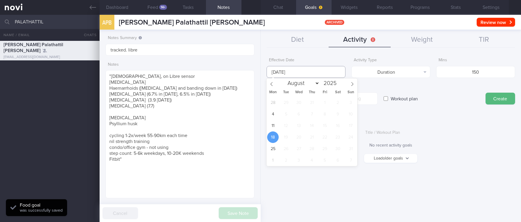
drag, startPoint x: 307, startPoint y: 74, endPoint x: 292, endPoint y: 108, distance: 37.3
click at [307, 73] on input "[DATE]" at bounding box center [306, 72] width 79 height 12
click at [272, 126] on span "11" at bounding box center [273, 126] width 12 height 12
type input "[DATE]"
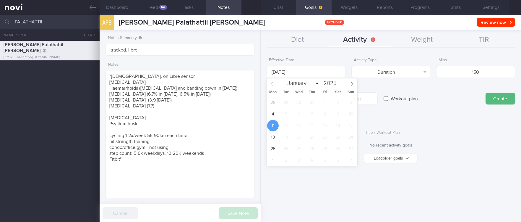
click at [375, 87] on label "Title" at bounding box center [322, 86] width 106 height 5
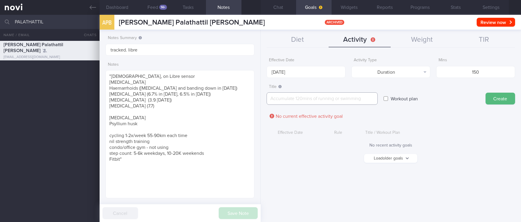
click at [357, 98] on textarea at bounding box center [322, 98] width 111 height 12
paste textarea "Aim for 150 mins moderate intensity aerobic training per week (brisk walking, j…"
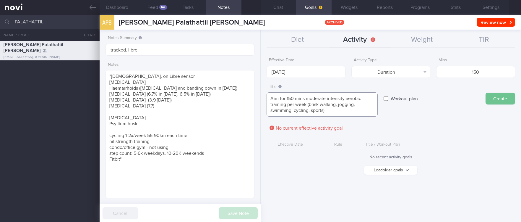
type textarea "Aim for 150 mins moderate intensity aerobic training per week (brisk walking, j…"
click at [500, 98] on button "Create" at bounding box center [501, 99] width 30 height 12
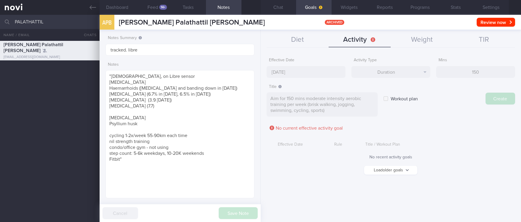
type input "[DATE]"
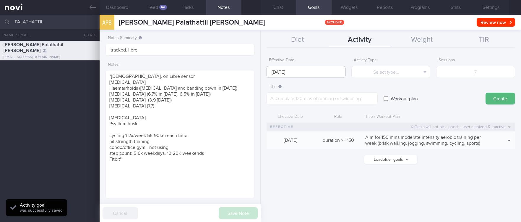
click at [300, 71] on input "[DATE]" at bounding box center [306, 72] width 79 height 12
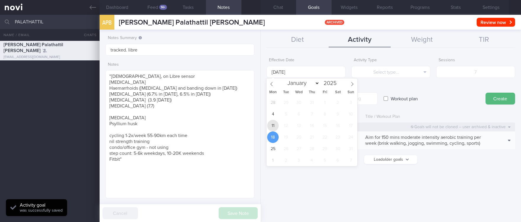
click at [277, 123] on span "11" at bounding box center [273, 126] width 12 height 12
type input "[DATE]"
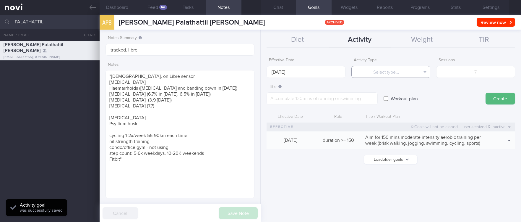
click at [398, 73] on button "Select type..." at bounding box center [391, 72] width 79 height 12
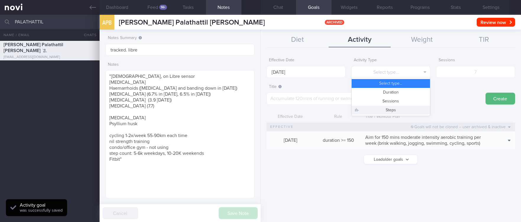
click at [398, 112] on button "Steps" at bounding box center [391, 110] width 78 height 9
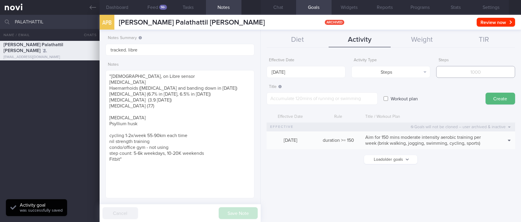
click at [483, 75] on input "number" at bounding box center [476, 72] width 79 height 12
type input "70000"
click at [302, 96] on textarea at bounding box center [322, 98] width 111 height 12
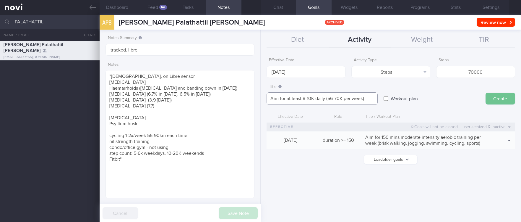
type textarea "Aim for at least 8-10K daily (56-70K per week)"
click at [491, 98] on button "Create" at bounding box center [501, 99] width 30 height 12
type input "[DATE]"
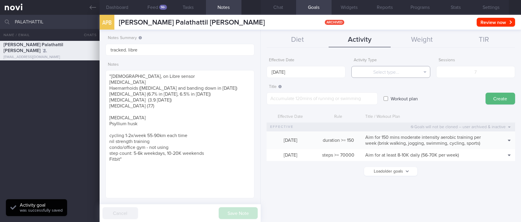
click at [408, 73] on button "Select type..." at bounding box center [391, 72] width 79 height 12
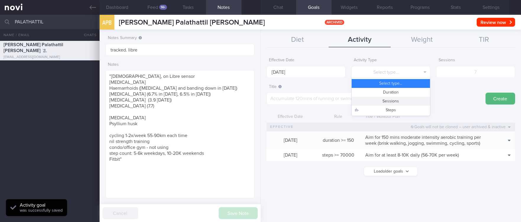
click at [402, 101] on button "Sessions" at bounding box center [391, 101] width 78 height 9
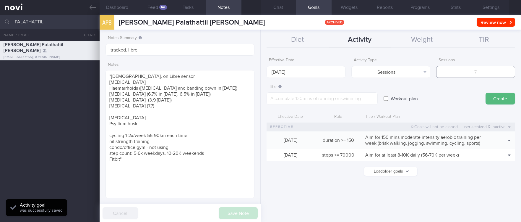
click at [476, 73] on input "number" at bounding box center [476, 72] width 79 height 12
type input "2"
click at [297, 75] on body "You are offline! Some functionality will be unavailable Patients New Users Coac…" at bounding box center [260, 111] width 521 height 222
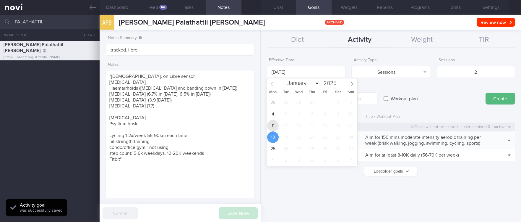
click at [271, 129] on span "11" at bounding box center [273, 126] width 12 height 12
type input "[DATE]"
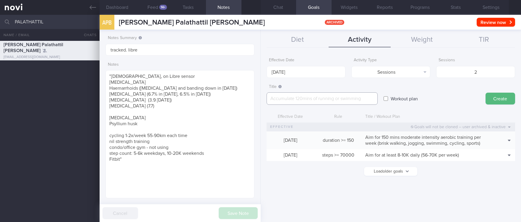
click at [375, 98] on textarea at bounding box center [322, 98] width 111 height 12
paste textarea "Aim for at least 2 strength training sessions per week *Bodyweight exercises* -…"
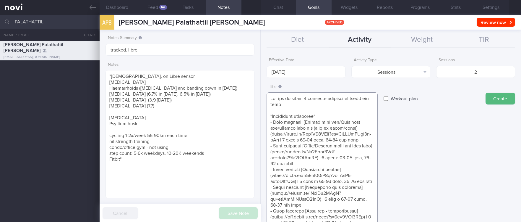
scroll to position [30, 0]
type textarea "Aim for at least 2 strength training sessions per week *Bodyweight exercises* -…"
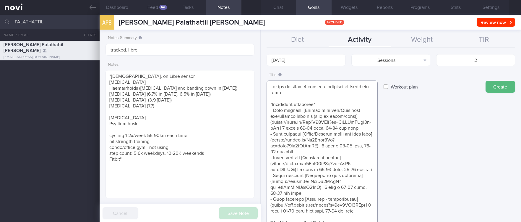
scroll to position [0, 0]
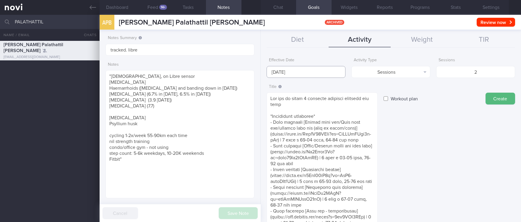
click at [322, 67] on input "[DATE]" at bounding box center [306, 72] width 79 height 12
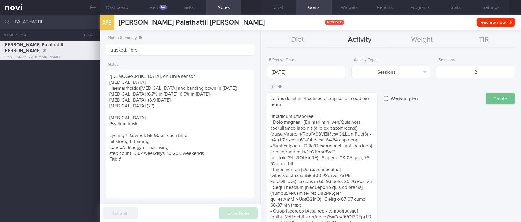
click at [499, 103] on button "Create" at bounding box center [501, 99] width 30 height 12
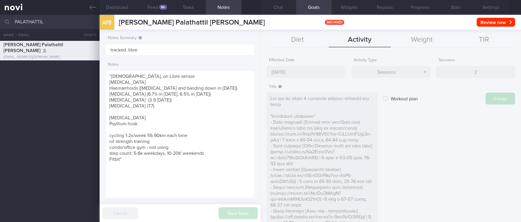
type input "[DATE]"
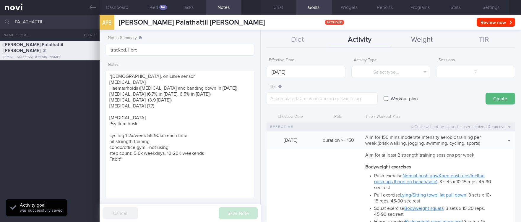
click at [419, 40] on button "Weight" at bounding box center [422, 40] width 62 height 15
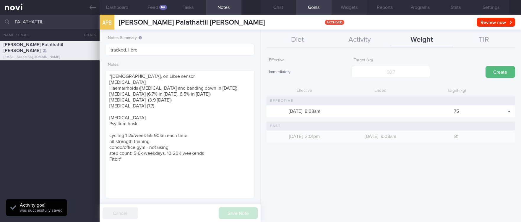
click at [346, 12] on button "Widgets" at bounding box center [349, 7] width 35 height 15
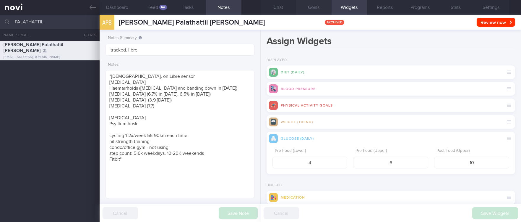
click at [310, 12] on button "Goals" at bounding box center [313, 7] width 35 height 15
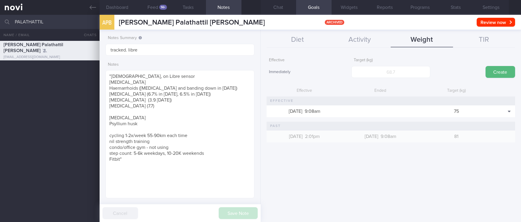
drag, startPoint x: 506, startPoint y: 125, endPoint x: 503, endPoint y: 116, distance: 9.4
click at [506, 125] on button "Delete" at bounding box center [499, 129] width 29 height 9
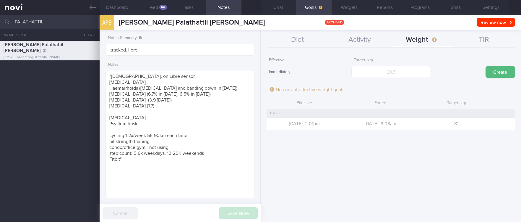
scroll to position [295712, 295646]
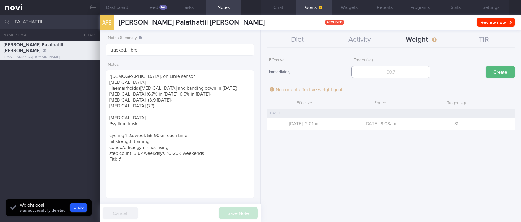
click at [393, 66] on input "number" at bounding box center [391, 72] width 79 height 12
type input "72"
click at [492, 74] on button "Create" at bounding box center [501, 72] width 30 height 12
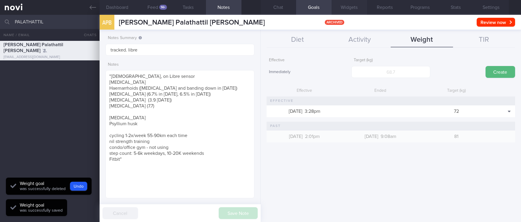
click at [283, 7] on button "Chat" at bounding box center [278, 7] width 35 height 15
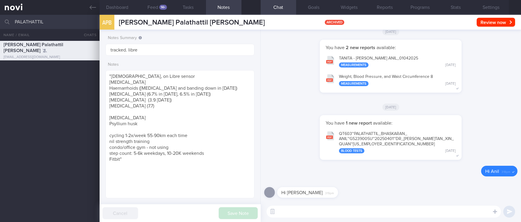
drag, startPoint x: 466, startPoint y: 211, endPoint x: 435, endPoint y: 211, distance: 30.5
click at [466, 211] on textarea at bounding box center [384, 212] width 235 height 12
paste textarea "Hi [PERSON_NAME]! This is [PERSON_NAME], the dietitian. It was nice chatting wi…"
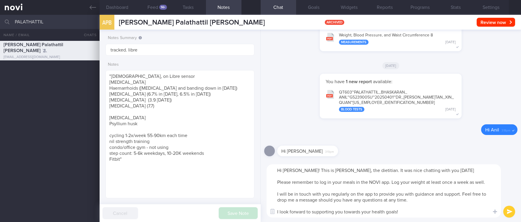
click at [286, 170] on textarea "Hi [PERSON_NAME]! This is [PERSON_NAME], the dietitian. It was nice chatting wi…" at bounding box center [384, 190] width 235 height 53
type textarea "Hi Anil! This is [PERSON_NAME], the dietitian. It was nice chatting with you [D…"
click at [316, 189] on textarea "Hi Anil! This is [PERSON_NAME], the dietitian. It was nice chatting with you [D…" at bounding box center [384, 190] width 235 height 53
click at [310, 211] on textarea "Hi Anil! This is [PERSON_NAME], the dietitian. It was nice chatting with you [D…" at bounding box center [384, 190] width 235 height 53
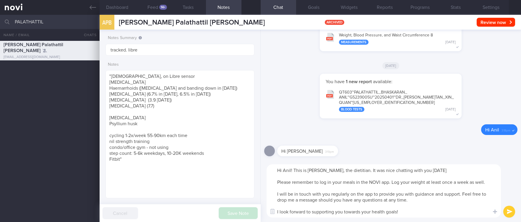
click at [310, 190] on textarea "Hi Anil! This is [PERSON_NAME], the dietitian. It was nice chatting with you [D…" at bounding box center [384, 190] width 235 height 53
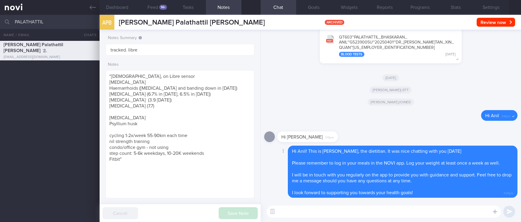
scroll to position [81, 131]
paste textarea "Remember to scan your Freestyle Libre when you wake up, before and 2 hours afte…"
type textarea "Remember to scan your Freestyle Libre when you wake up, before and 2 hours afte…"
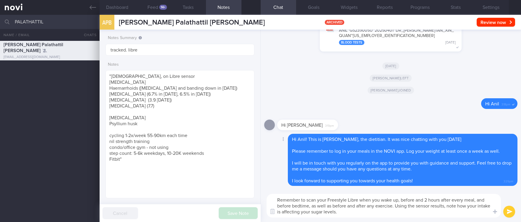
scroll to position [0, 0]
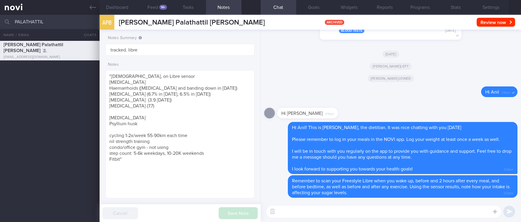
drag, startPoint x: 466, startPoint y: 216, endPoint x: 461, endPoint y: 211, distance: 5.9
click at [466, 215] on textarea at bounding box center [384, 212] width 235 height 12
paste textarea "Here are the points we discussed just now, with additional suggestions Weight m…"
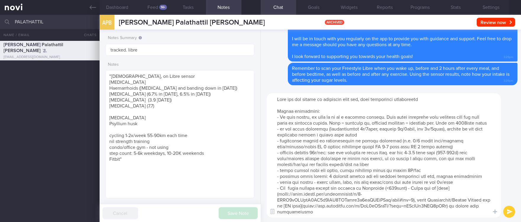
click at [467, 123] on textarea at bounding box center [384, 155] width 235 height 124
click at [422, 158] on textarea at bounding box center [384, 155] width 235 height 124
click at [416, 158] on textarea at bounding box center [384, 155] width 235 height 124
click at [419, 158] on textarea at bounding box center [384, 155] width 235 height 124
click at [456, 159] on textarea at bounding box center [384, 155] width 235 height 124
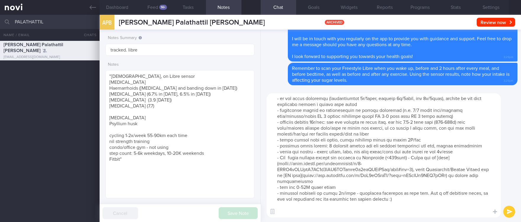
scroll to position [44, 0]
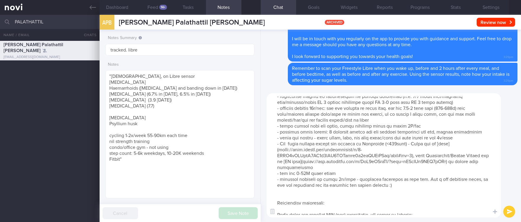
click at [332, 178] on textarea at bounding box center [384, 155] width 235 height 124
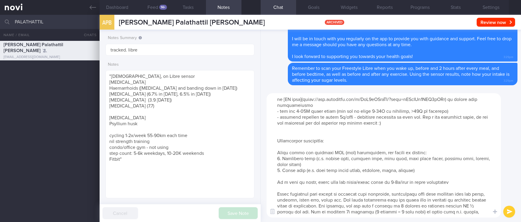
scroll to position [183, 0]
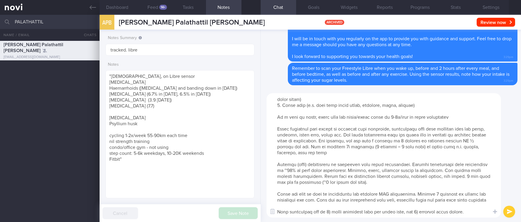
drag, startPoint x: 276, startPoint y: 149, endPoint x: 335, endPoint y: 190, distance: 71.6
click at [376, 222] on html "You are offline! Some functionality will be unavailable Patients New Users Coac…" at bounding box center [260, 111] width 521 height 222
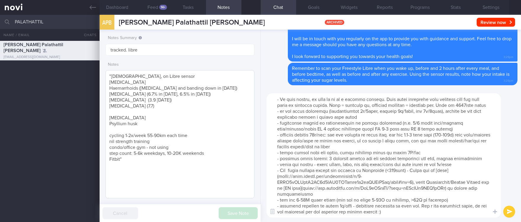
scroll to position [24, 0]
type textarea "Here are the points we discussed just now, with additional suggestions [MEDICAL…"
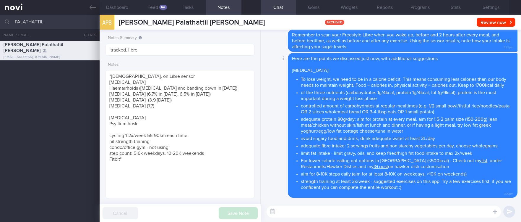
scroll to position [81, 131]
click at [359, 210] on textarea at bounding box center [384, 212] width 235 height 12
paste textarea "Loremipsumd sitametcon: Adipi elits doe temporin UTL (etd) magnaaliqua, eni adm…"
type textarea "Loremipsumd sitametcon: Adipi elits doe temporin UTL (etd) magnaaliqua, eni adm…"
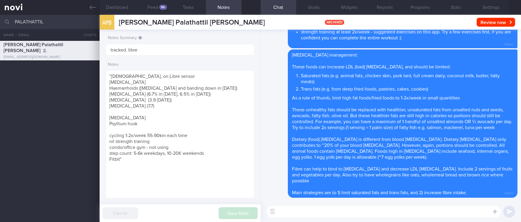
click at [344, 216] on textarea at bounding box center [384, 212] width 235 height 12
paste textarea "Also noted that your BP was on high-normal upon arrival to clinic. Just in case…"
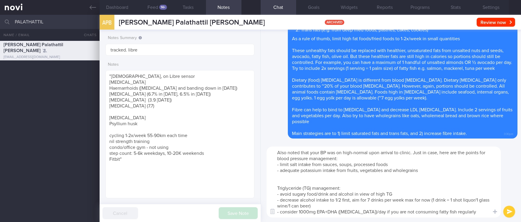
click at [358, 175] on textarea "Also noted that your BP was on high-normal upon arrival to clinic. Just in case…" at bounding box center [384, 181] width 235 height 71
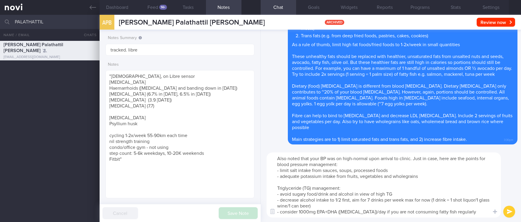
drag, startPoint x: 340, startPoint y: 206, endPoint x: 280, endPoint y: 201, distance: 61.1
click at [280, 202] on textarea "Also noted that your BP was on high-normal upon arrival to clinic. Just in case…" at bounding box center [384, 184] width 235 height 65
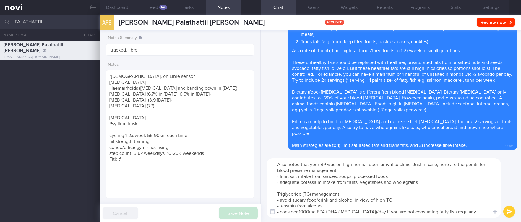
click at [280, 206] on textarea "Also noted that your BP was on high-normal upon arrival to clinic. Just in case…" at bounding box center [384, 187] width 235 height 59
drag, startPoint x: 328, startPoint y: 207, endPoint x: 261, endPoint y: 207, distance: 66.3
click at [261, 207] on div "Also noted that your BP was on high-normal upon arrival to clinic. Just in case…" at bounding box center [391, 188] width 261 height 68
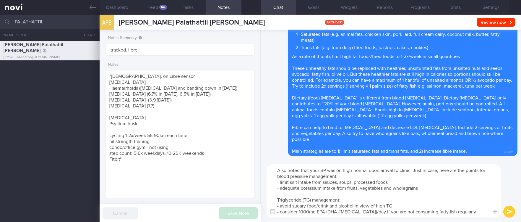
click at [444, 203] on textarea "Also noted that your BP was on high-normal upon arrival to clinic. Just in case…" at bounding box center [384, 190] width 235 height 53
click at [465, 208] on textarea "Also noted that your BP was on high-normal upon arrival to clinic. Just in case…" at bounding box center [384, 190] width 235 height 53
drag, startPoint x: 344, startPoint y: 176, endPoint x: 270, endPoint y: 169, distance: 73.8
click at [270, 169] on textarea "Also noted that your BP was on high-normal upon arrival to clinic. Just in case…" at bounding box center [384, 190] width 235 height 53
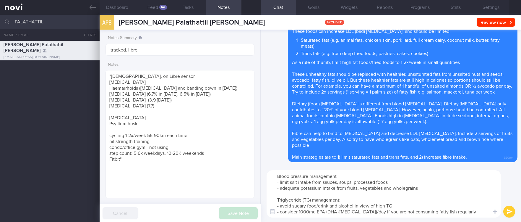
type textarea "Blood pressure management: - limit salt intake from sauces, soups, processed fo…"
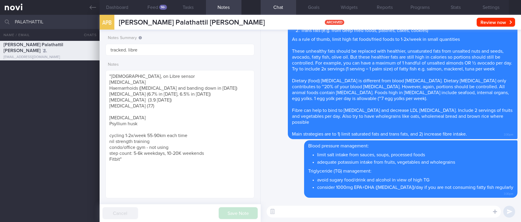
click at [321, 210] on textarea at bounding box center [384, 212] width 235 height 12
paste textarea "Here are the instructions for [AI photo food logging]([URL][DOMAIN_NAME])"
type textarea "Here are the instructions for [AI photo food logging]([URL][DOMAIN_NAME])"
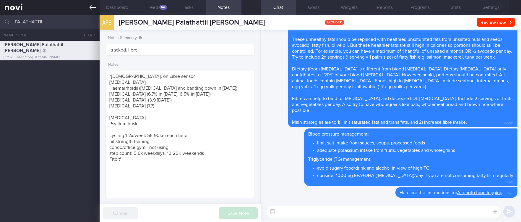
click at [89, 10] on link at bounding box center [50, 7] width 100 height 15
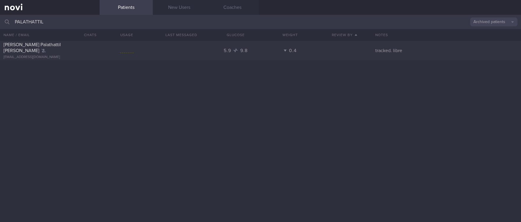
click at [486, 19] on button "Archived patients" at bounding box center [494, 21] width 47 height 9
click at [492, 35] on button "Assigned patients" at bounding box center [494, 32] width 47 height 9
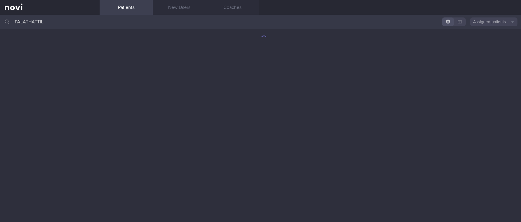
drag, startPoint x: 132, startPoint y: 24, endPoint x: -18, endPoint y: 24, distance: 150.0
click at [0, 24] on html "You are offline! Some functionality will be unavailable Patients New Users Coac…" at bounding box center [260, 111] width 521 height 222
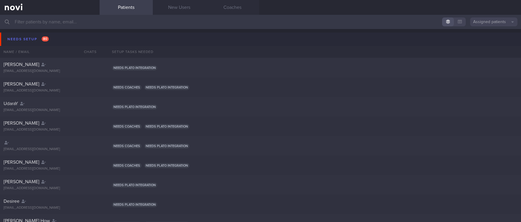
click at [67, 13] on link at bounding box center [50, 7] width 100 height 15
click at [25, 43] on button "Needs setup 80" at bounding box center [261, 39] width 523 height 13
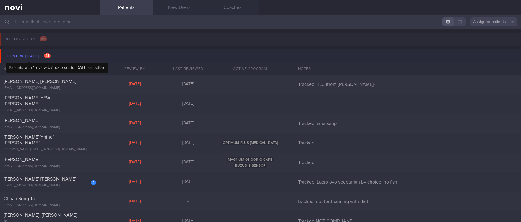
click at [29, 57] on div "Review [DATE] 44" at bounding box center [29, 56] width 46 height 8
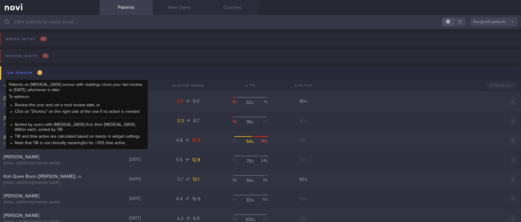
click at [33, 72] on div "On sensor 7" at bounding box center [25, 73] width 38 height 8
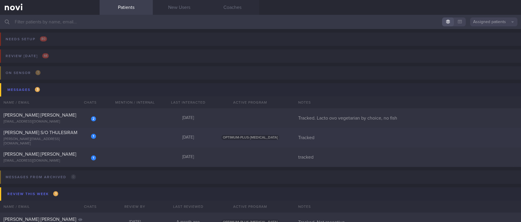
click at [112, 138] on div "1 [PERSON_NAME] S/O THULESIRAM [PERSON_NAME][EMAIL_ADDRESS][DOMAIN_NAME] [DATE]…" at bounding box center [260, 138] width 521 height 20
select select "7"
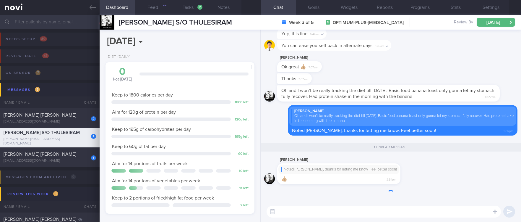
scroll to position [74, 132]
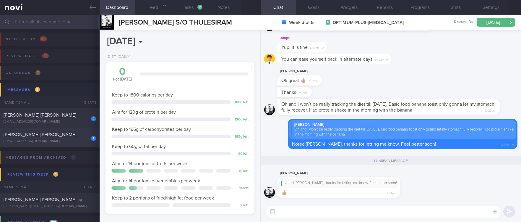
click at [77, 141] on div "[EMAIL_ADDRESS][DOMAIN_NAME]" at bounding box center [50, 141] width 93 height 4
type input "tracked"
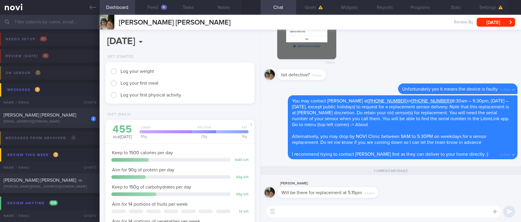
scroll to position [67, 134]
drag, startPoint x: 361, startPoint y: 195, endPoint x: 280, endPoint y: 193, distance: 80.8
click at [280, 193] on div "Will be there for replacement at 5.15pm 2:52pm" at bounding box center [327, 192] width 101 height 11
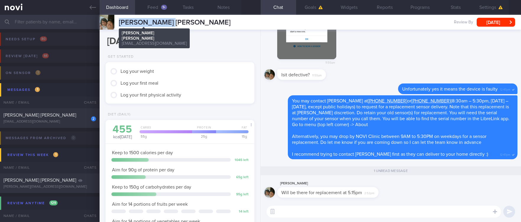
drag, startPoint x: 185, startPoint y: 22, endPoint x: 119, endPoint y: 22, distance: 66.3
click at [119, 22] on div "[PERSON_NAME] [PERSON_NAME] [PERSON_NAME] [PERSON_NAME][EMAIL_ADDRESS][DOMAIN_N…" at bounding box center [311, 22] width 422 height 15
copy span "[PERSON_NAME] [PERSON_NAME]"
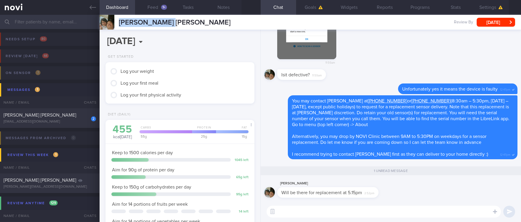
click at [299, 209] on textarea at bounding box center [384, 212] width 235 height 12
click at [296, 209] on textarea at bounding box center [384, 212] width 235 height 12
type textarea "G"
type textarea "Ok, I will inform the front desk :)"
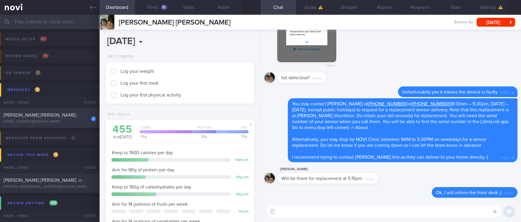
click at [53, 122] on div "[EMAIL_ADDRESS][DOMAIN_NAME]" at bounding box center [50, 121] width 93 height 4
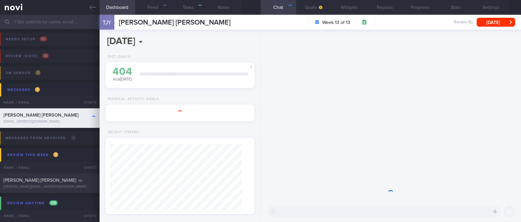
select select "5"
type input "Tracked. Lacto ovo vegetarian by choice, no fish"
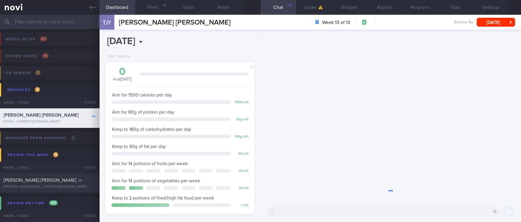
scroll to position [74, 132]
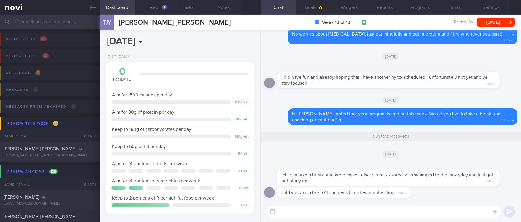
click at [315, 213] on textarea at bounding box center [384, 212] width 235 height 12
drag, startPoint x: 328, startPoint y: 184, endPoint x: 417, endPoint y: 181, distance: 89.4
click at [417, 181] on div "lol i can take a break. and keep myself disciplined. ◡̈ sorry i was swamped to …" at bounding box center [397, 174] width 240 height 24
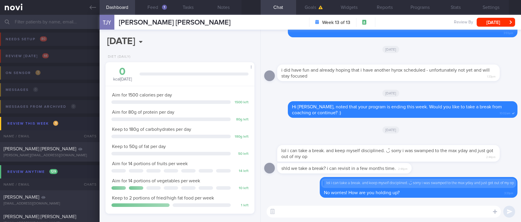
click at [398, 216] on textarea at bounding box center [384, 212] width 235 height 12
drag, startPoint x: 347, startPoint y: 173, endPoint x: 419, endPoint y: 174, distance: 71.6
click at [419, 174] on div "shld we take a break? i can revisit in a few months time. 2:44pm" at bounding box center [390, 170] width 253 height 14
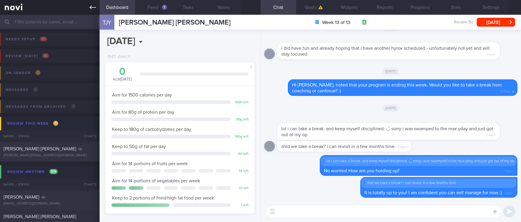
click at [92, 10] on icon at bounding box center [93, 7] width 7 height 7
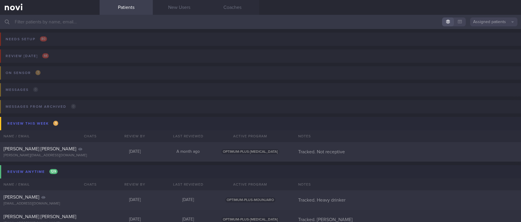
click at [110, 19] on input "text" at bounding box center [260, 22] width 521 height 14
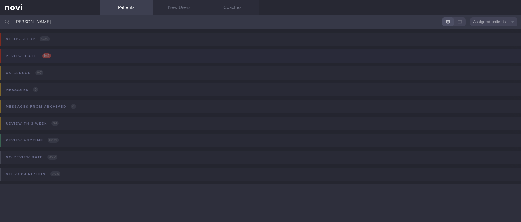
click at [77, 57] on button "Review [DATE] 1 / 44" at bounding box center [259, 57] width 523 height 17
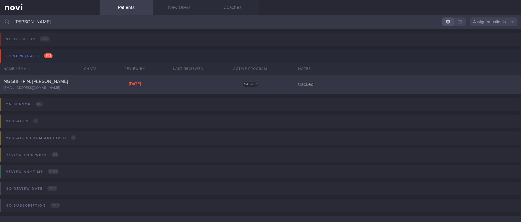
click at [90, 88] on div "[EMAIL_ADDRESS][DOMAIN_NAME]" at bounding box center [50, 88] width 93 height 4
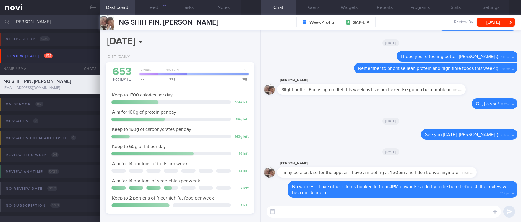
scroll to position [74, 132]
click at [319, 217] on textarea at bounding box center [384, 212] width 235 height 12
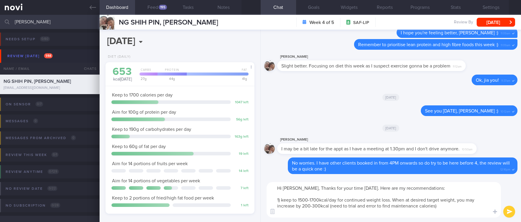
scroll to position [0, 0]
click at [317, 9] on button "Goals" at bounding box center [313, 7] width 35 height 15
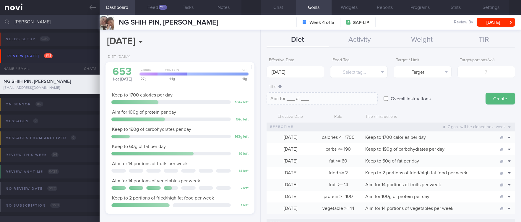
click at [288, 10] on button "Chat" at bounding box center [278, 7] width 35 height 15
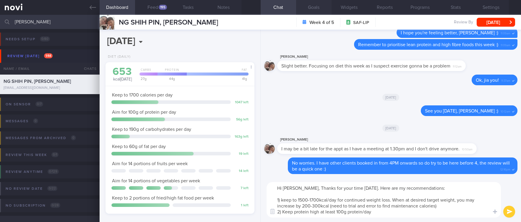
click at [325, 11] on button "Goals" at bounding box center [313, 7] width 35 height 15
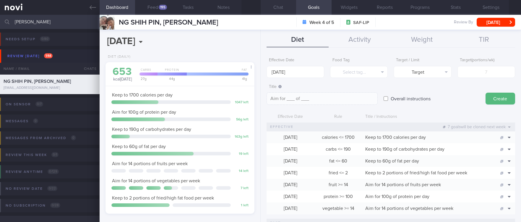
click at [280, 9] on button "Chat" at bounding box center [278, 7] width 35 height 15
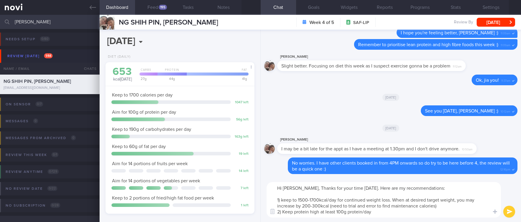
click at [411, 213] on textarea "Hi [PERSON_NAME], Thanks for your time [DATE]. Here are my recommendations: 1) …" at bounding box center [384, 199] width 235 height 35
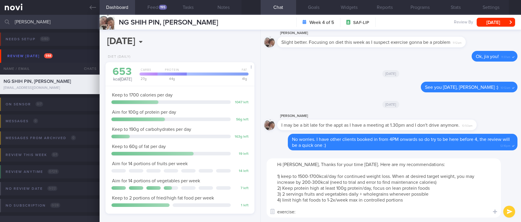
click at [422, 201] on textarea "Hi [PERSON_NAME], Thanks for your time [DATE]. Here are my recommendations: 1) …" at bounding box center [384, 187] width 235 height 59
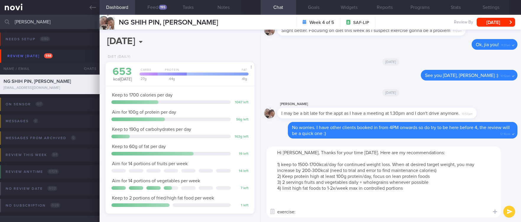
paste textarea "4 simple ways to reduce blood sugar spikes: 1) control carbohydrate portion 2) …"
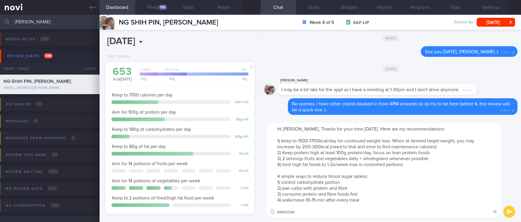
click at [375, 177] on textarea "Hi [PERSON_NAME], Thanks for your time [DATE]. Here are my recommendations: 1) …" at bounding box center [384, 170] width 235 height 95
click at [337, 213] on textarea "Hi [PERSON_NAME], Thanks for your time [DATE]. Here are my recommendations: 1) …" at bounding box center [384, 170] width 235 height 95
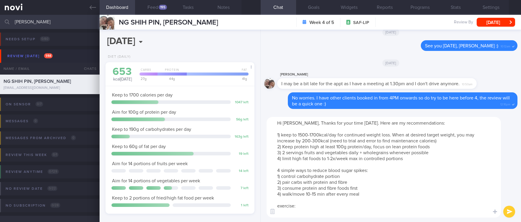
drag, startPoint x: 314, startPoint y: 209, endPoint x: 261, endPoint y: 207, distance: 52.4
click at [261, 207] on div "Hi [PERSON_NAME], Thanks for your time [DATE]. Here are my recommendations: 1) …" at bounding box center [391, 166] width 261 height 109
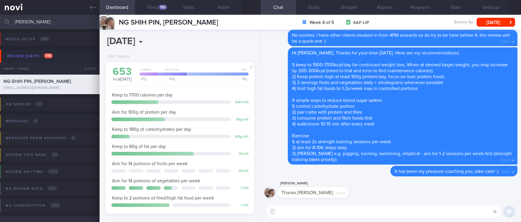
click at [330, 212] on textarea at bounding box center [384, 212] width 235 height 12
click at [489, 9] on button "Settings" at bounding box center [491, 7] width 35 height 15
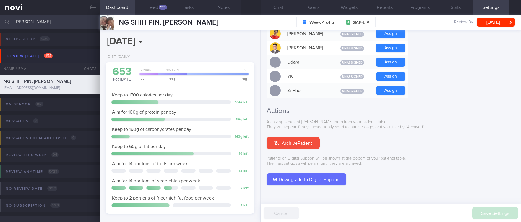
scroll to position [542, 0]
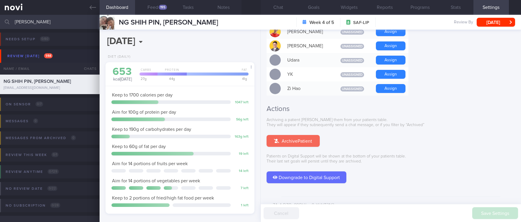
click at [305, 135] on button "Archive Patient" at bounding box center [293, 141] width 53 height 12
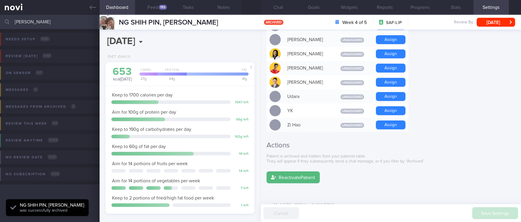
scroll to position [67, 134]
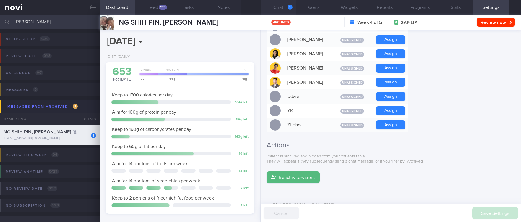
click at [277, 3] on button "Chat 1" at bounding box center [278, 7] width 35 height 15
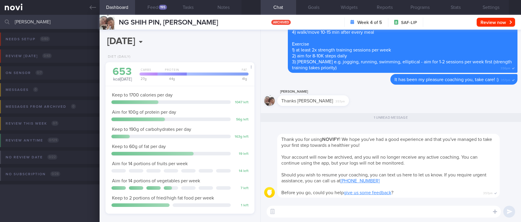
click at [343, 209] on textarea at bounding box center [384, 212] width 235 height 12
paste textarea "You'll still be able to read all the messages after digital coaching ends, and …"
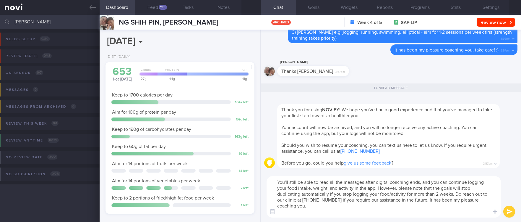
drag, startPoint x: 349, startPoint y: 209, endPoint x: 421, endPoint y: 201, distance: 72.4
click at [421, 201] on textarea "You'll still be able to read all the messages after digital coaching ends, and …" at bounding box center [384, 196] width 235 height 41
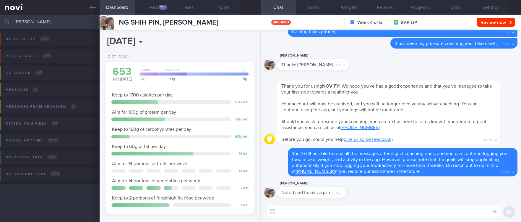
drag, startPoint x: 74, startPoint y: 28, endPoint x: 8, endPoint y: 23, distance: 65.8
click at [8, 23] on div "[PERSON_NAME] Assigned patients Assigned patients All active patients Archived …" at bounding box center [260, 22] width 521 height 14
click at [489, 5] on button "Settings" at bounding box center [491, 7] width 35 height 15
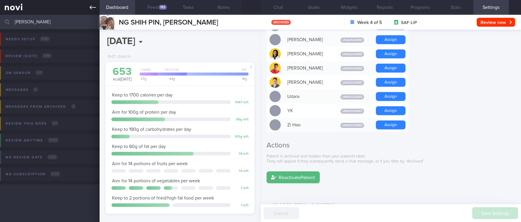
click at [91, 6] on icon at bounding box center [93, 7] width 7 height 4
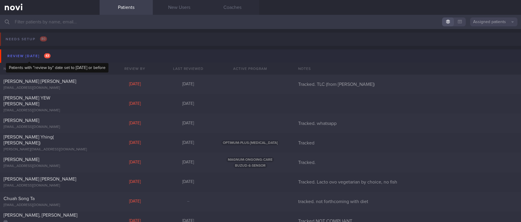
click at [35, 54] on div "Review [DATE] 43" at bounding box center [29, 56] width 46 height 8
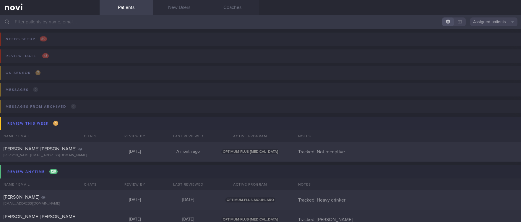
click at [83, 119] on button "Review this week 1" at bounding box center [261, 123] width 523 height 13
